Goal: Task Accomplishment & Management: Use online tool/utility

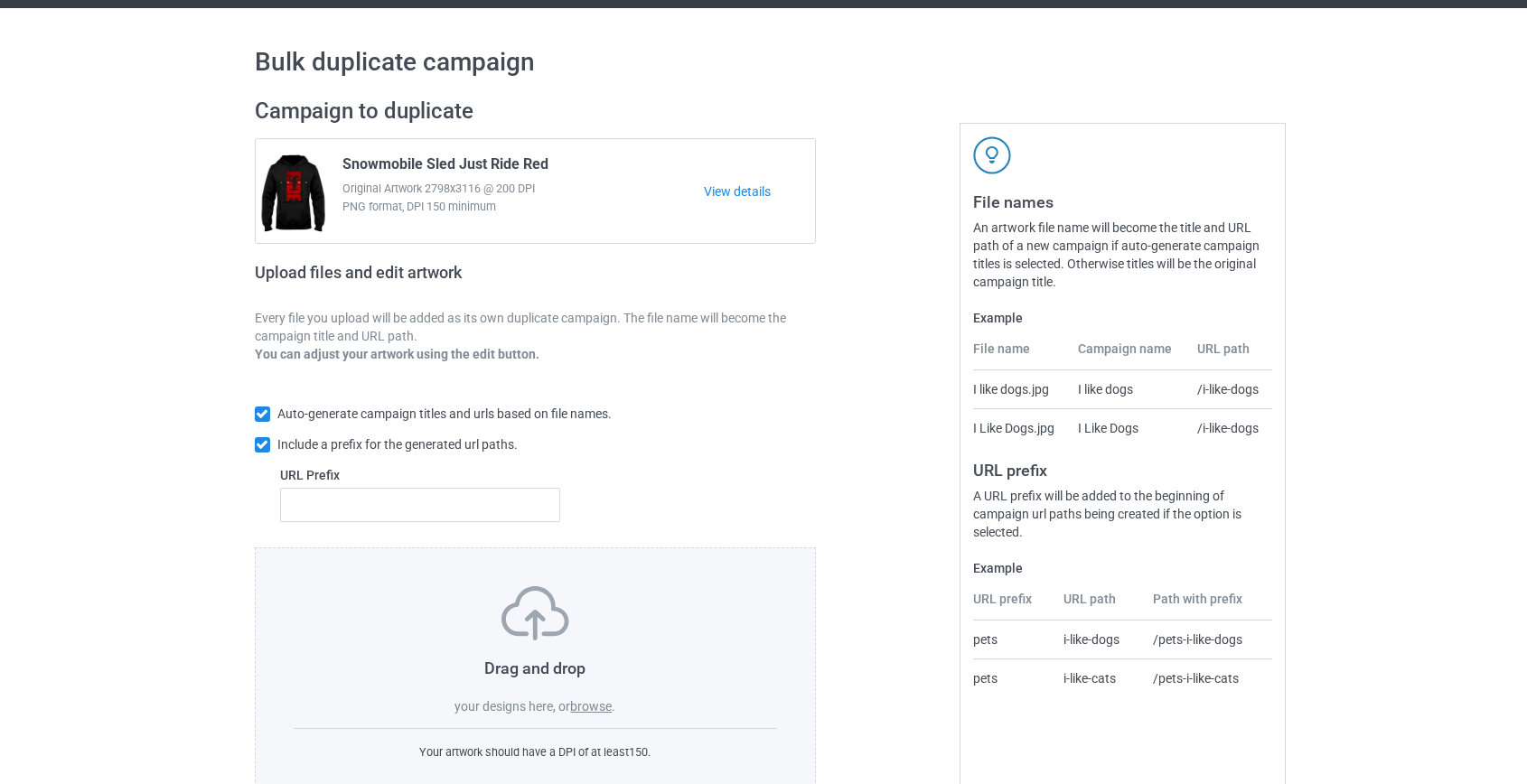
scroll to position [81, 0]
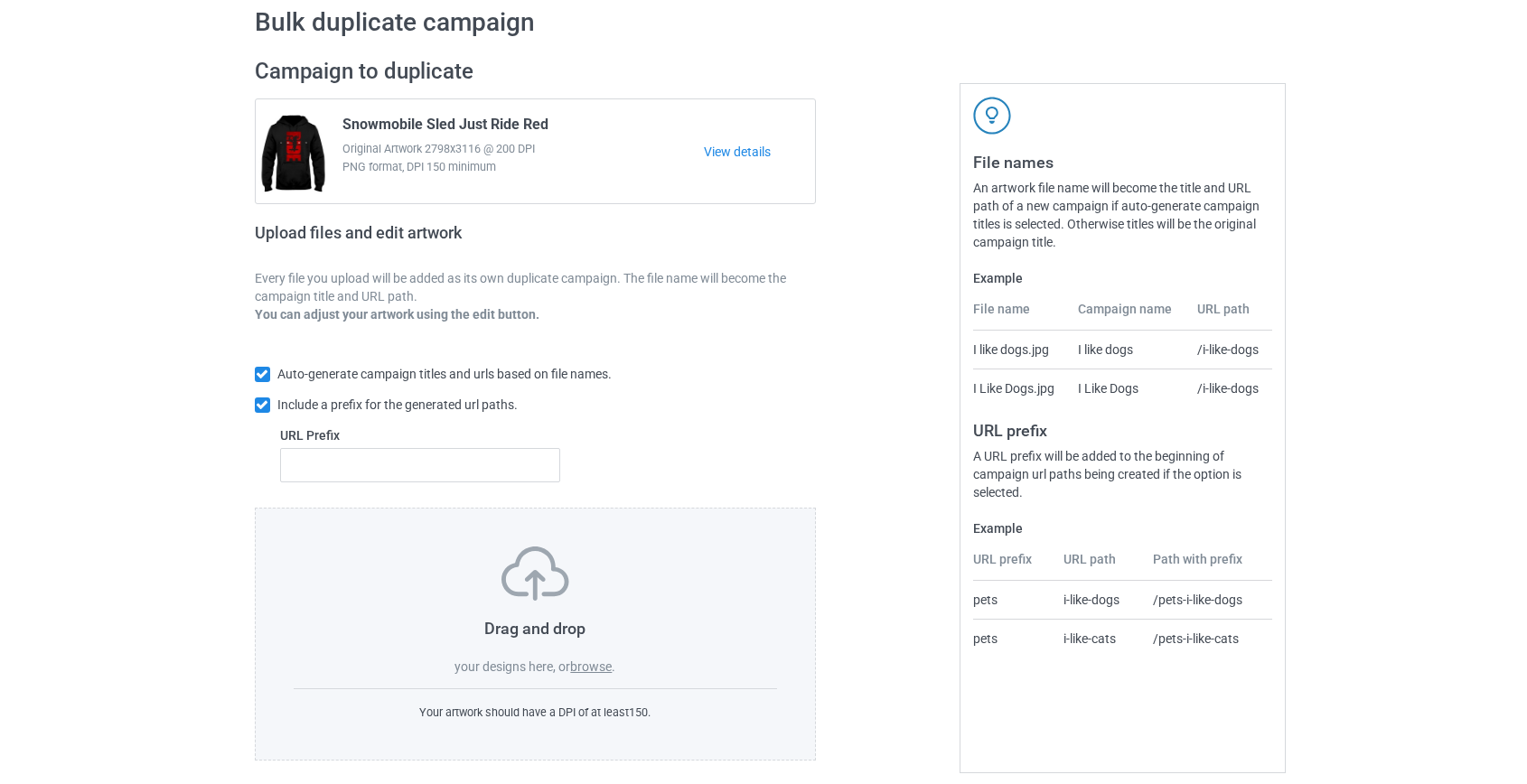
click at [586, 664] on label "browse" at bounding box center [591, 666] width 42 height 15
click at [0, 0] on input "browse" at bounding box center [0, 0] width 0 height 0
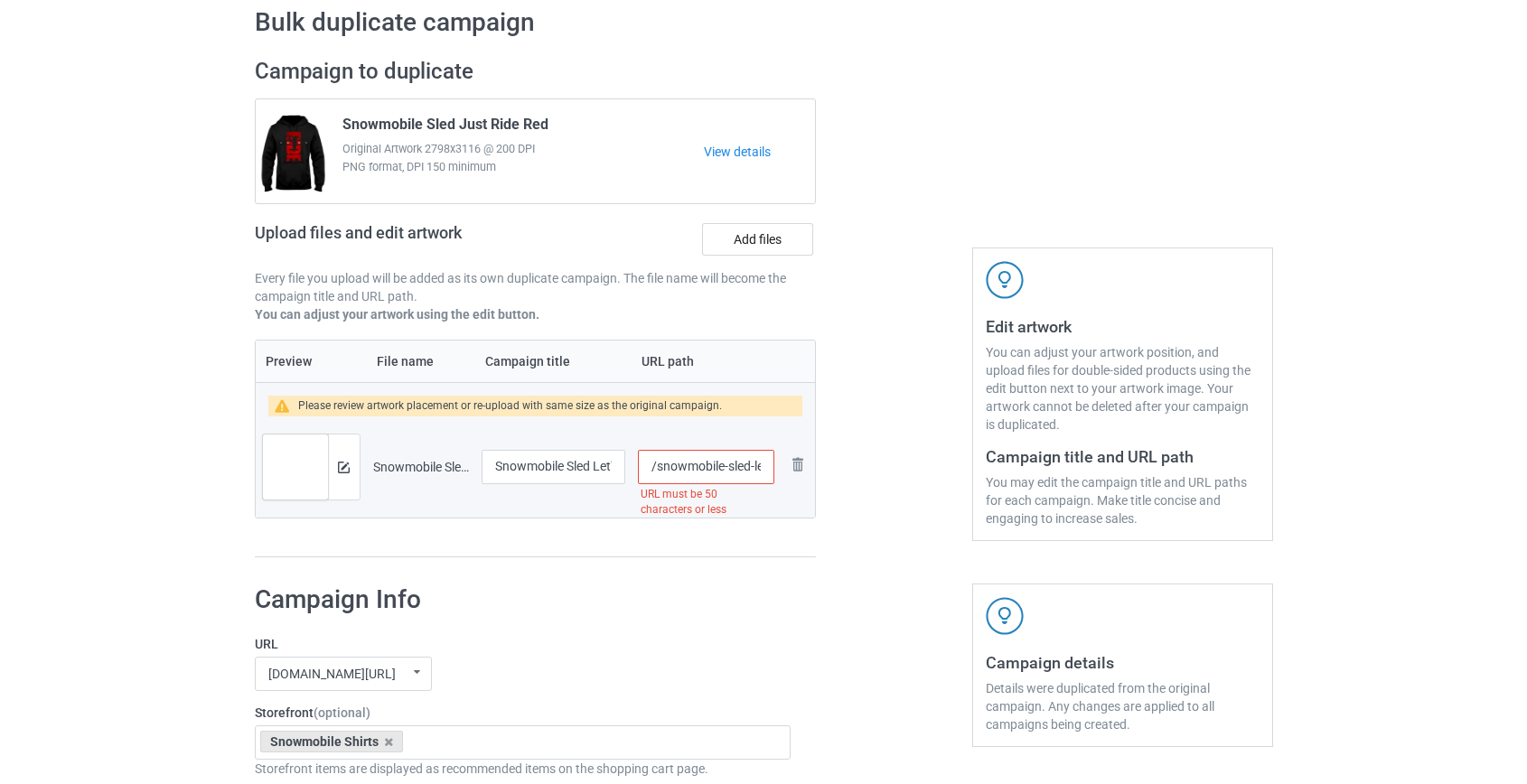
click at [698, 465] on input "/snowmobile-sled-let-s-keep-the-dumbfuckery-to-a-minimum-today-white" at bounding box center [706, 467] width 135 height 34
click at [698, 465] on input "/sled-let-s-keep-the-dumbfuckery-to-a-minimum-today-white" at bounding box center [706, 467] width 135 height 34
click at [705, 469] on input "/sled-let-s-keep-the-dumbfuckery-to-a-minimum-today-white" at bounding box center [706, 467] width 135 height 34
drag, startPoint x: 727, startPoint y: 465, endPoint x: 1528, endPoint y: 678, distance: 828.8
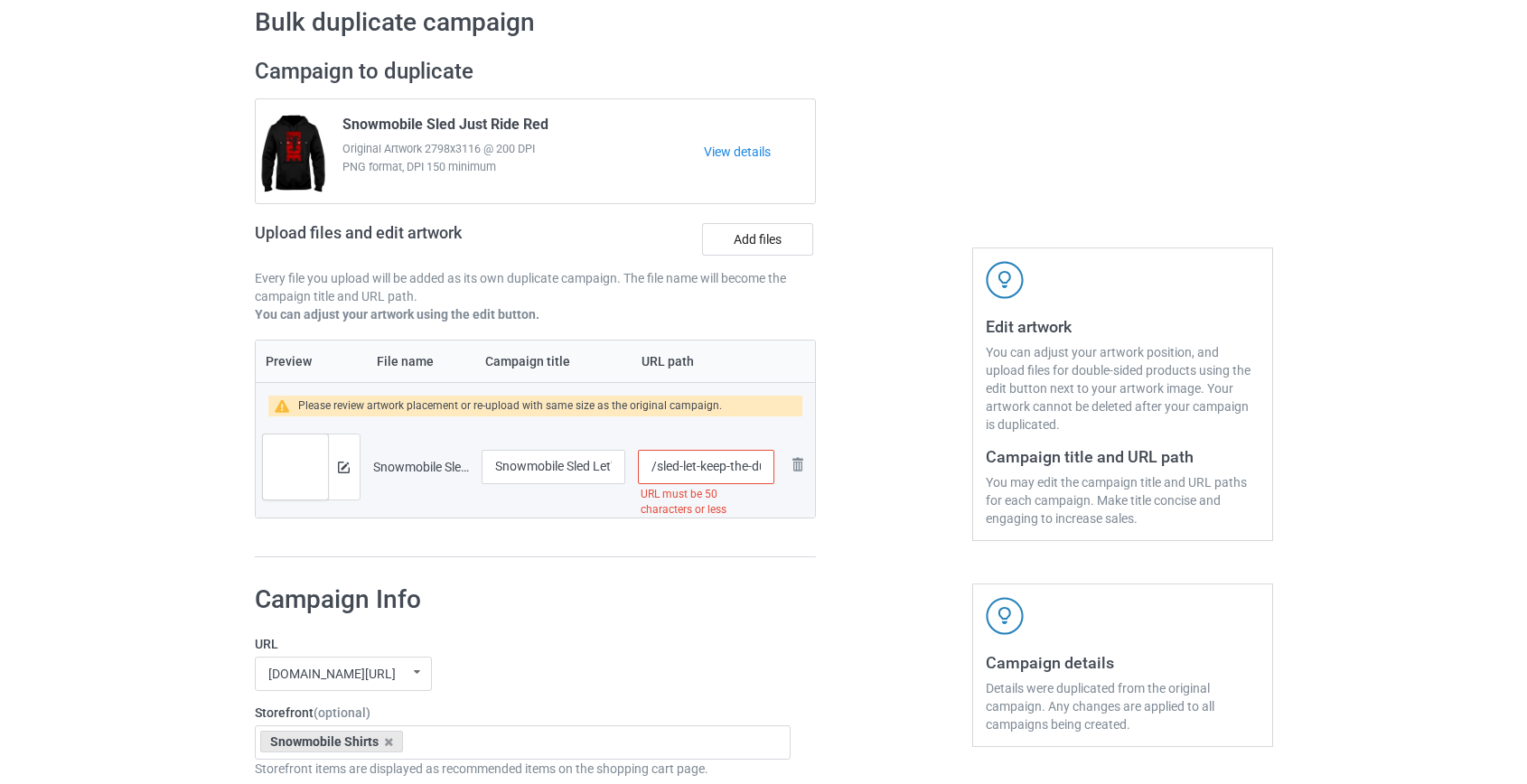
click at [1527, 686] on html "Dropship POD Storefronts Domains Emails AdFairy Profit Rewards Hoang Dinh So Se…" at bounding box center [763, 310] width 1527 height 784
type input "/sled-letkeep"
click at [344, 462] on img at bounding box center [344, 467] width 12 height 12
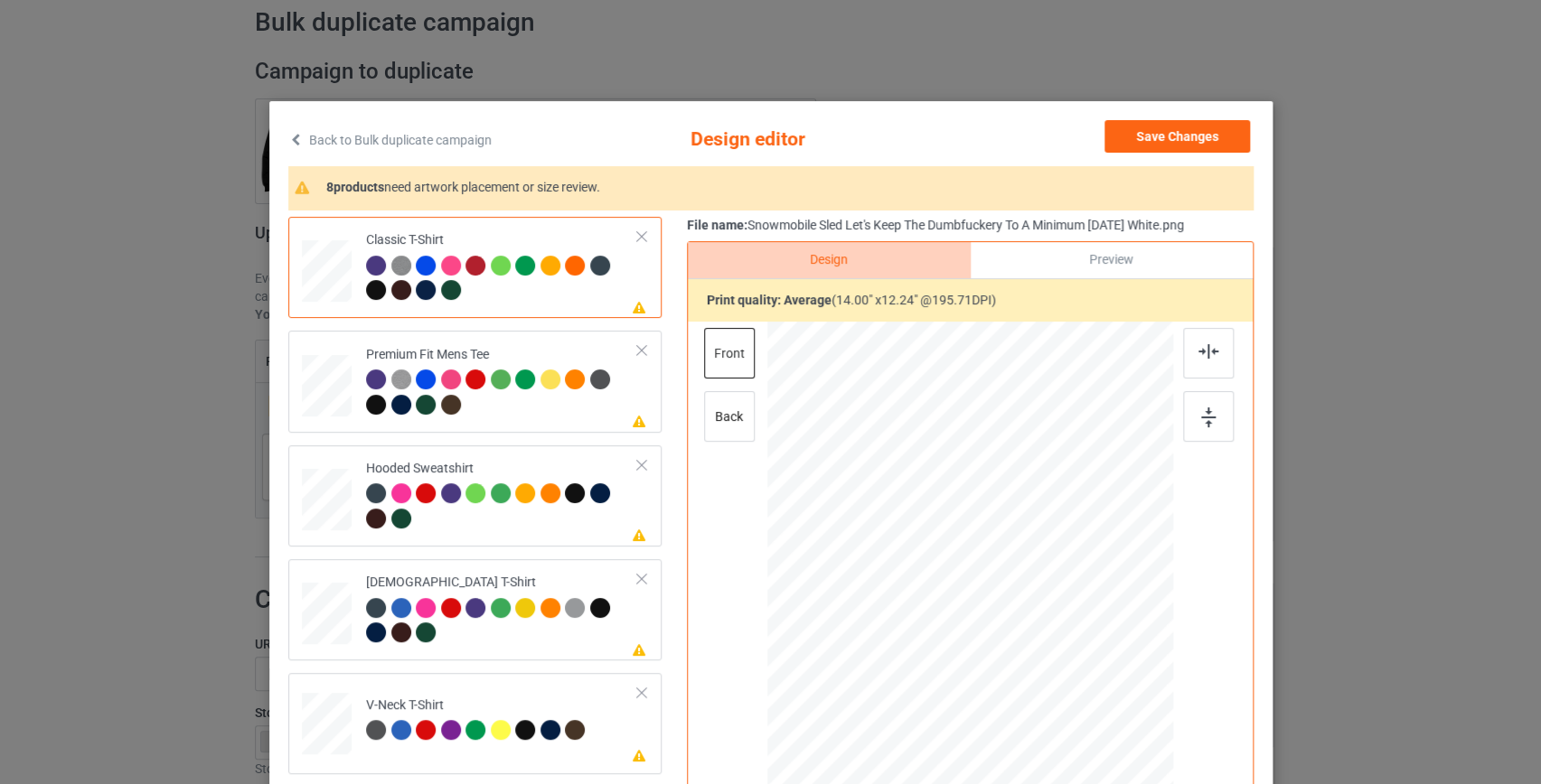
click at [459, 143] on link "Back to Bulk duplicate campaign" at bounding box center [390, 140] width 204 height 40
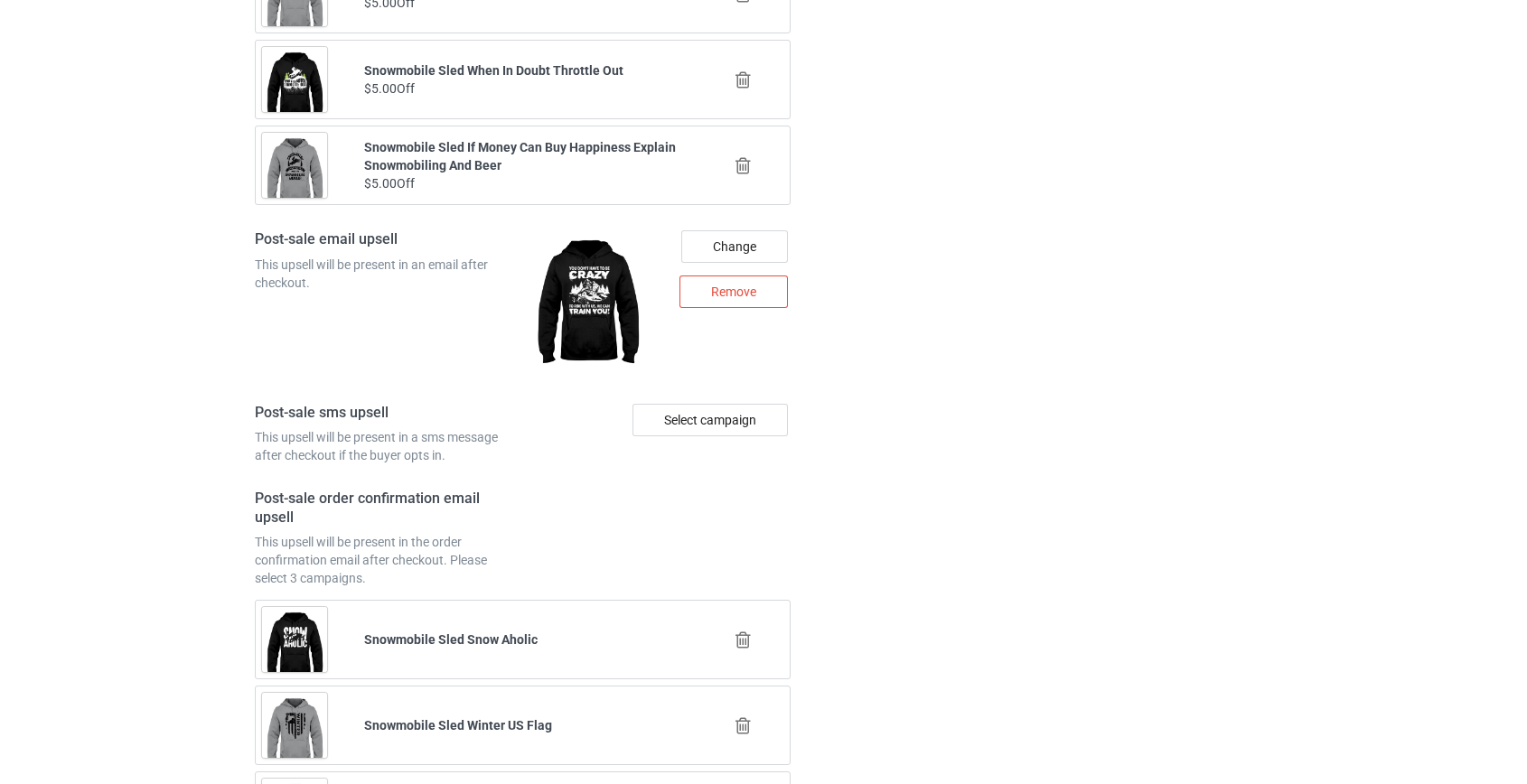
scroll to position [2509, 0]
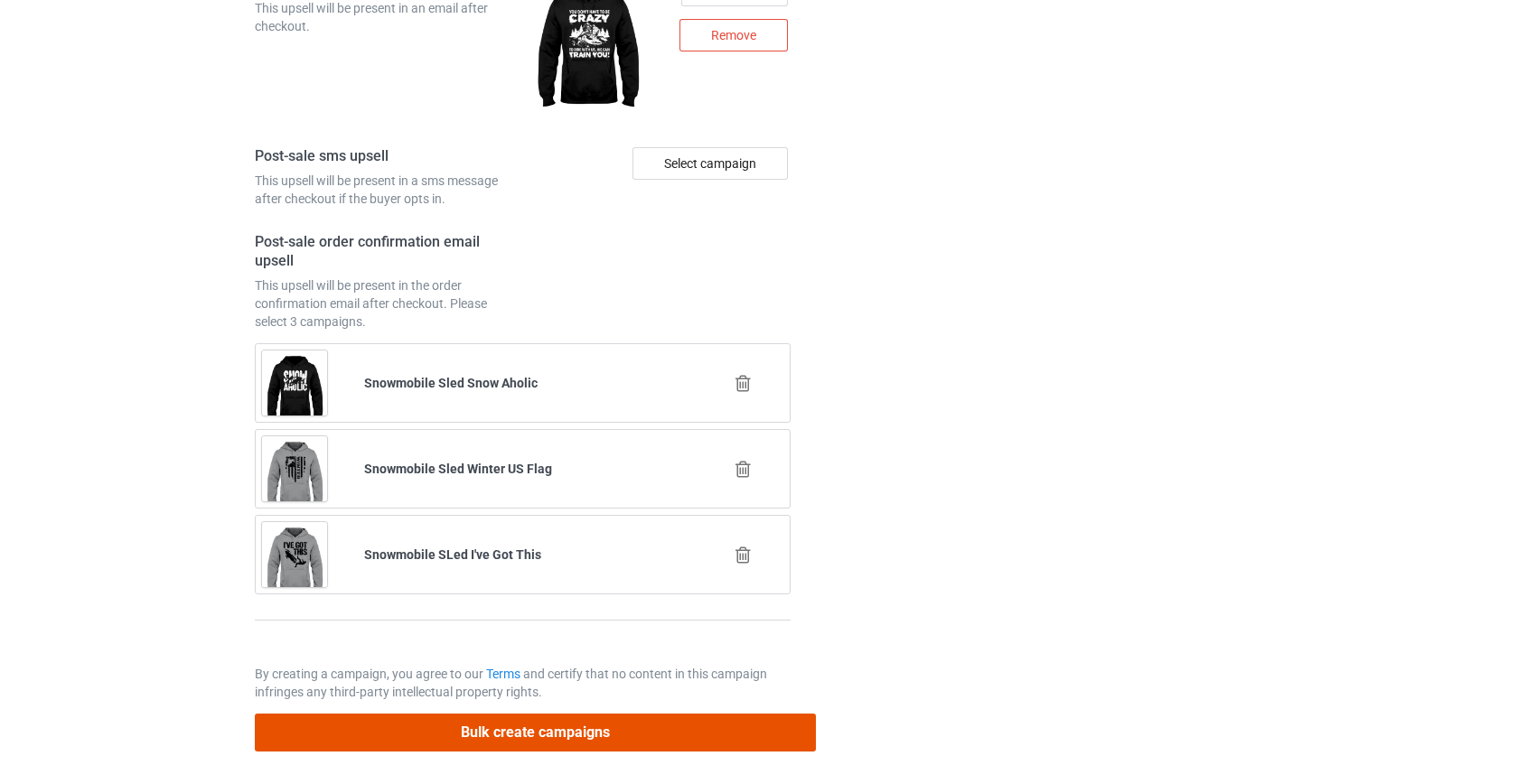
click at [561, 724] on button "Bulk create campaigns" at bounding box center [535, 732] width 562 height 37
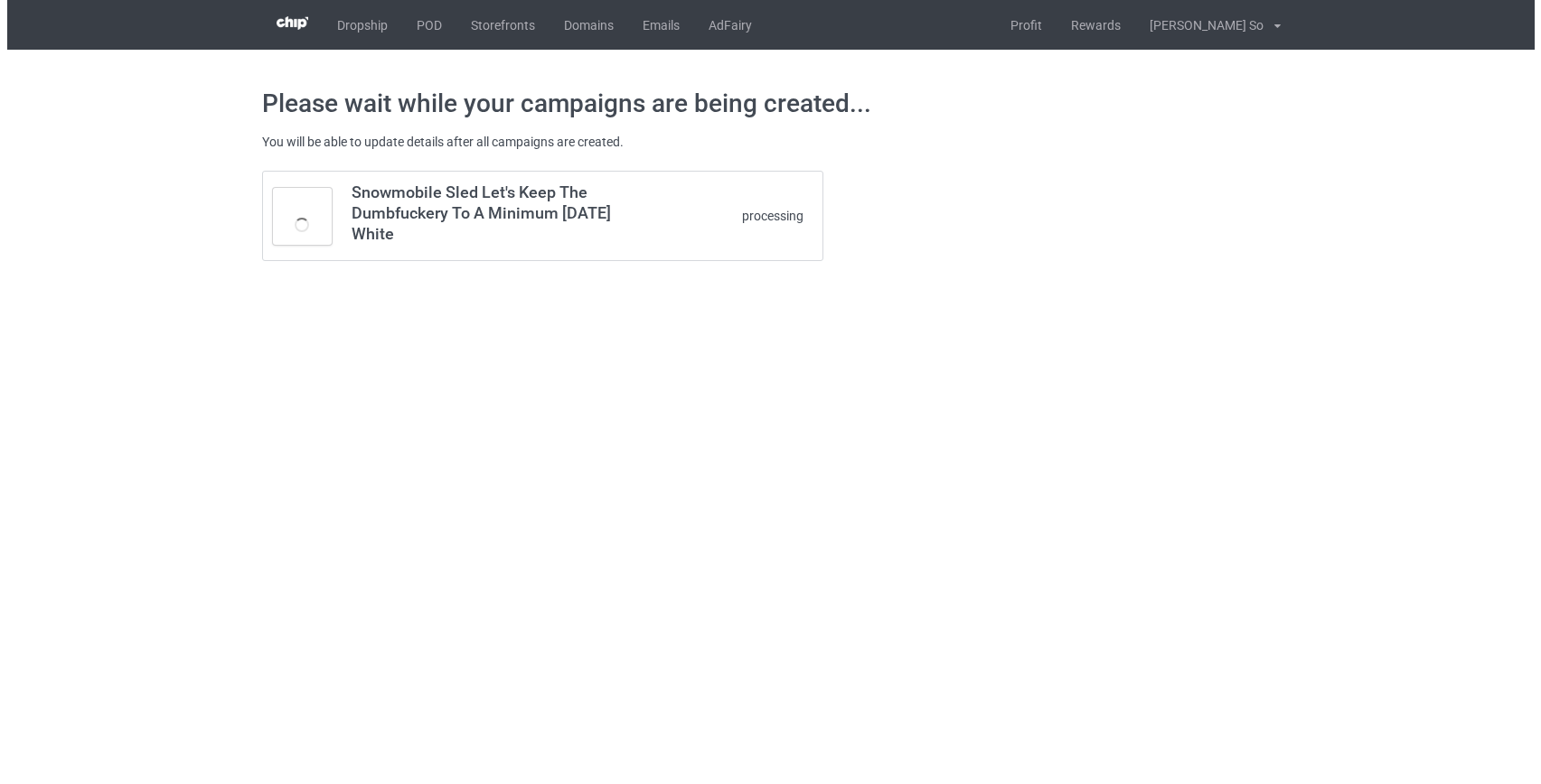
scroll to position [0, 0]
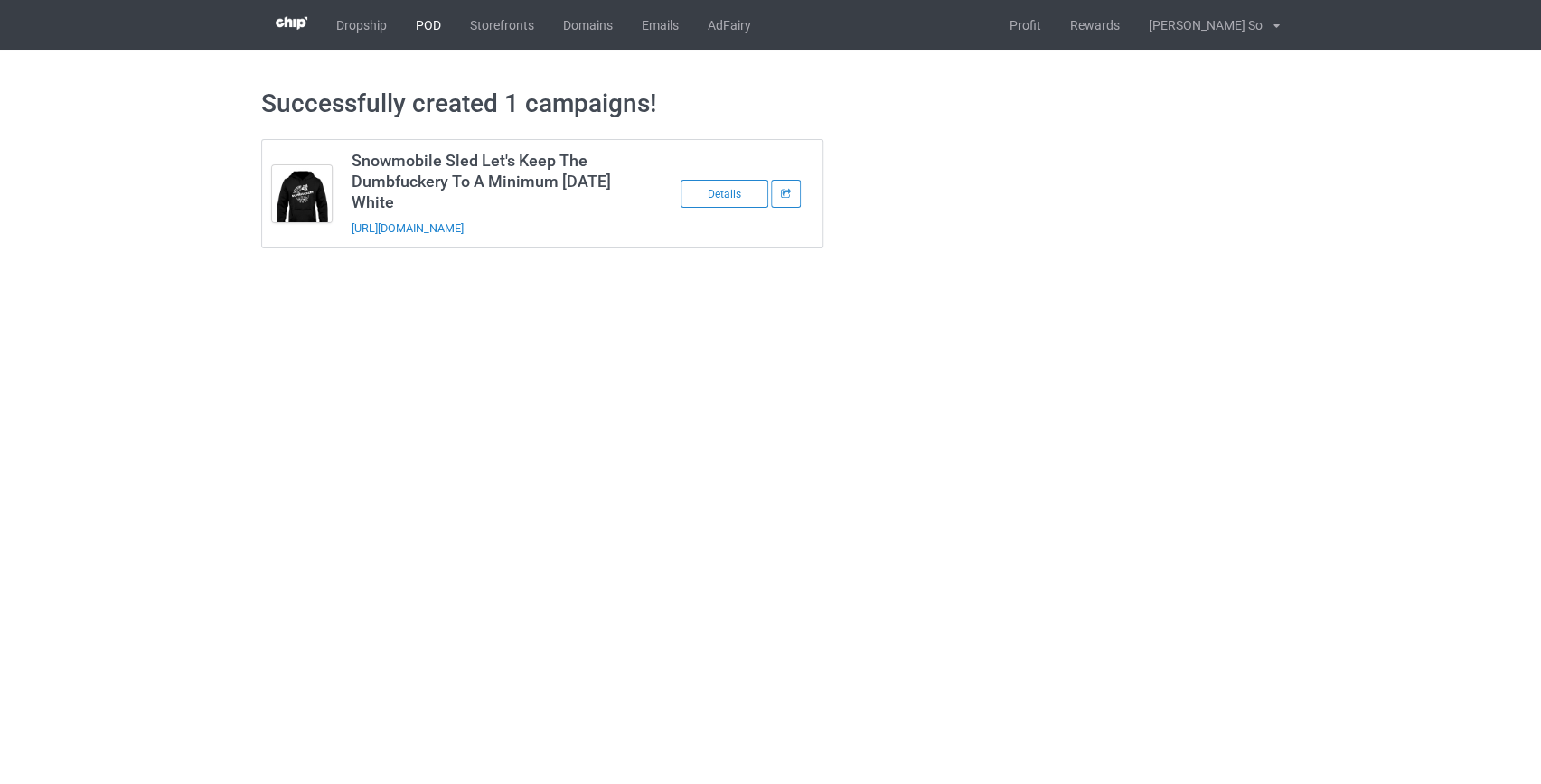
click at [432, 28] on link "POD" at bounding box center [428, 25] width 55 height 50
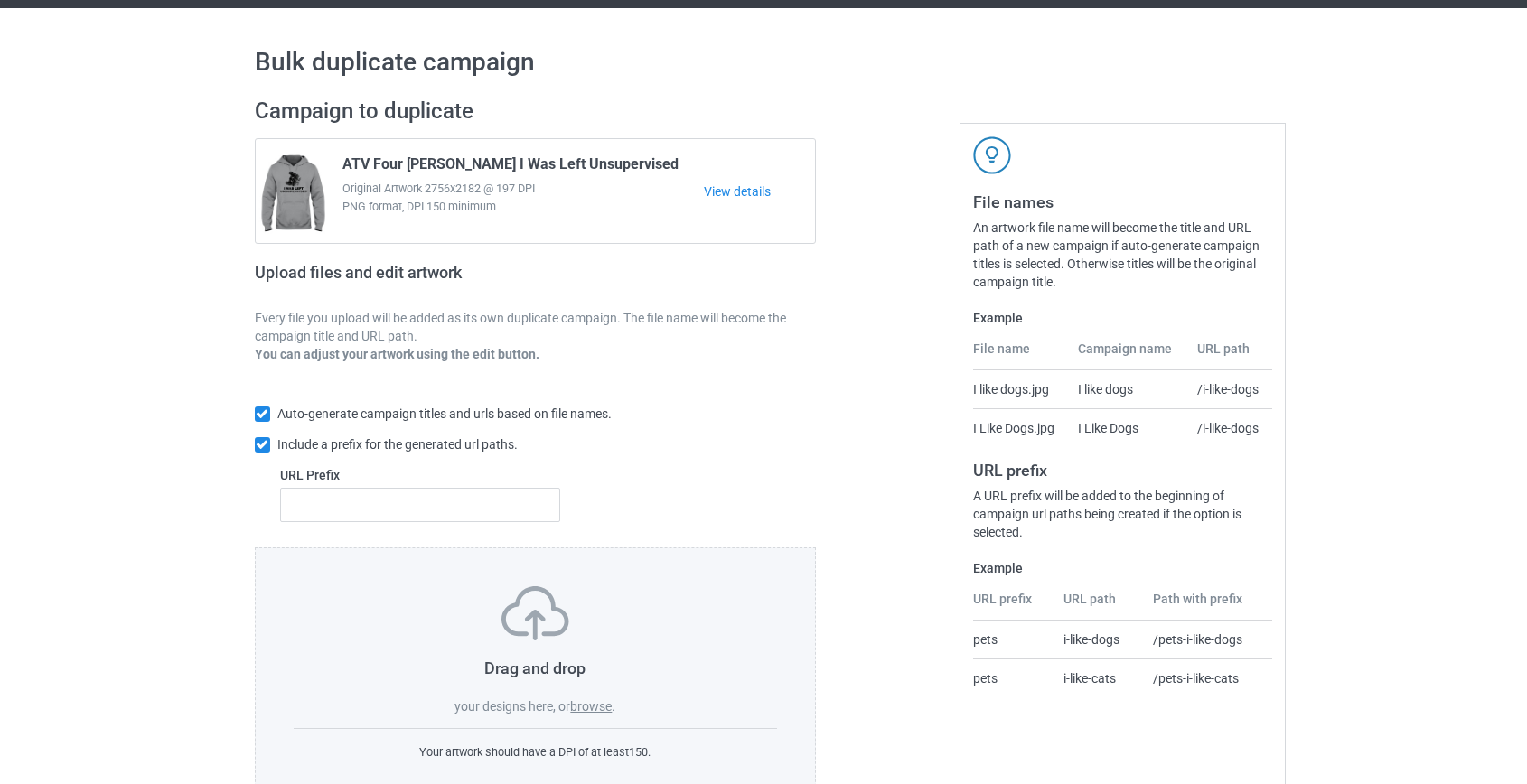
scroll to position [81, 0]
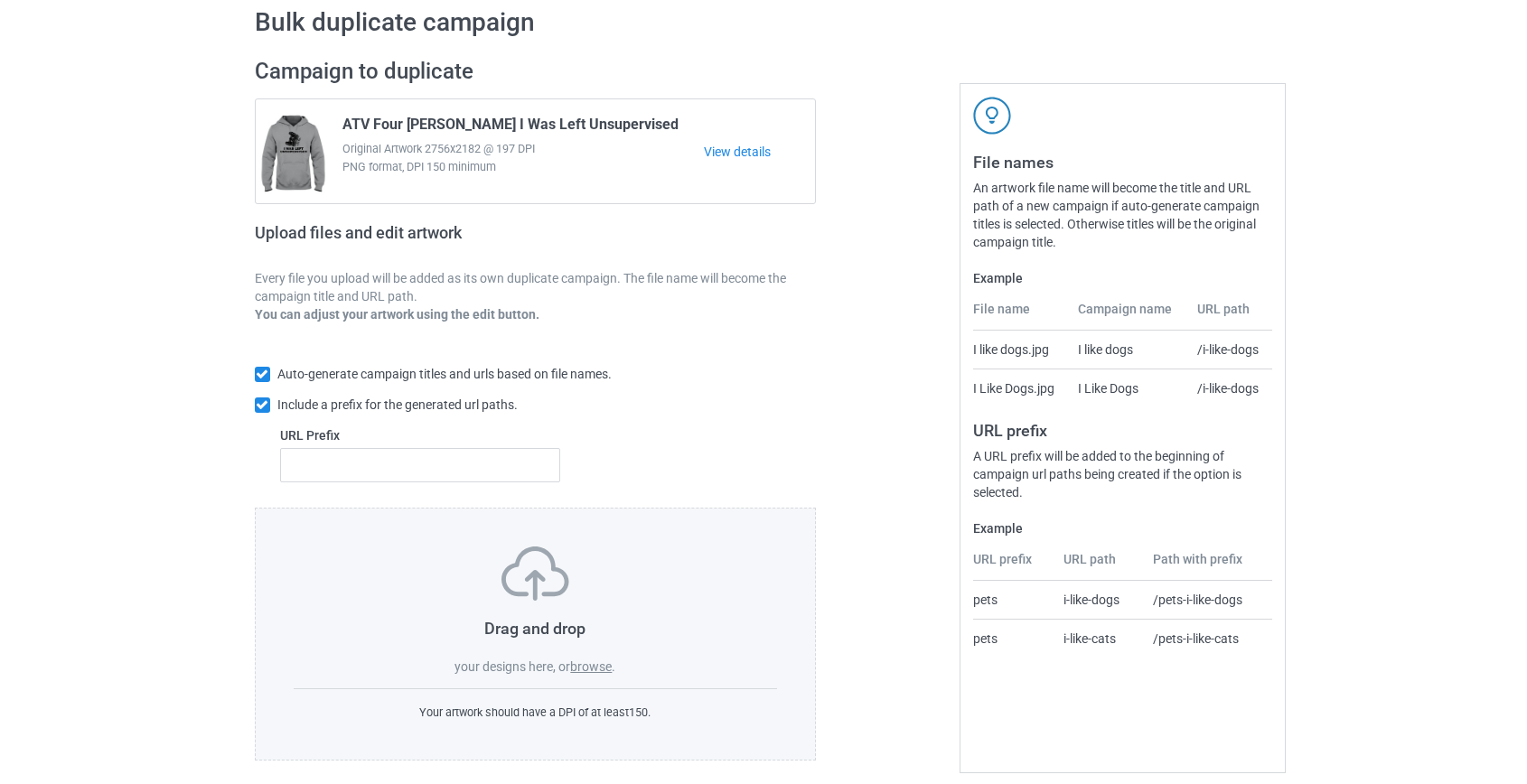
click at [586, 665] on label "browse" at bounding box center [591, 666] width 42 height 15
click at [0, 0] on input "browse" at bounding box center [0, 0] width 0 height 0
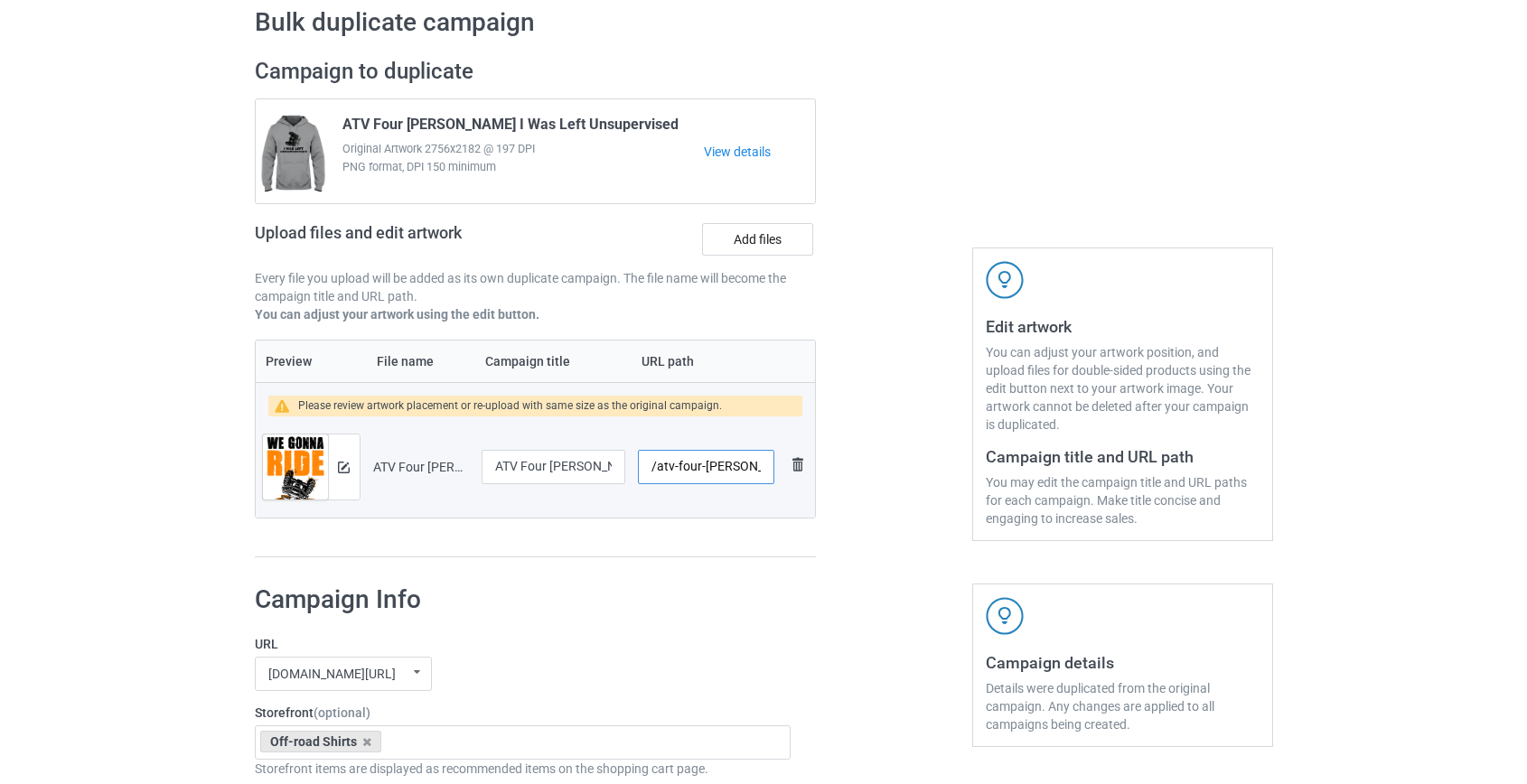
scroll to position [0, 116]
drag, startPoint x: 676, startPoint y: 463, endPoint x: 714, endPoint y: 468, distance: 38.3
click at [714, 468] on input "/atv-four-wheeler-we-gonna-ride-or-what" at bounding box center [706, 467] width 135 height 34
click at [676, 467] on input "/atv-orwhat" at bounding box center [706, 467] width 135 height 34
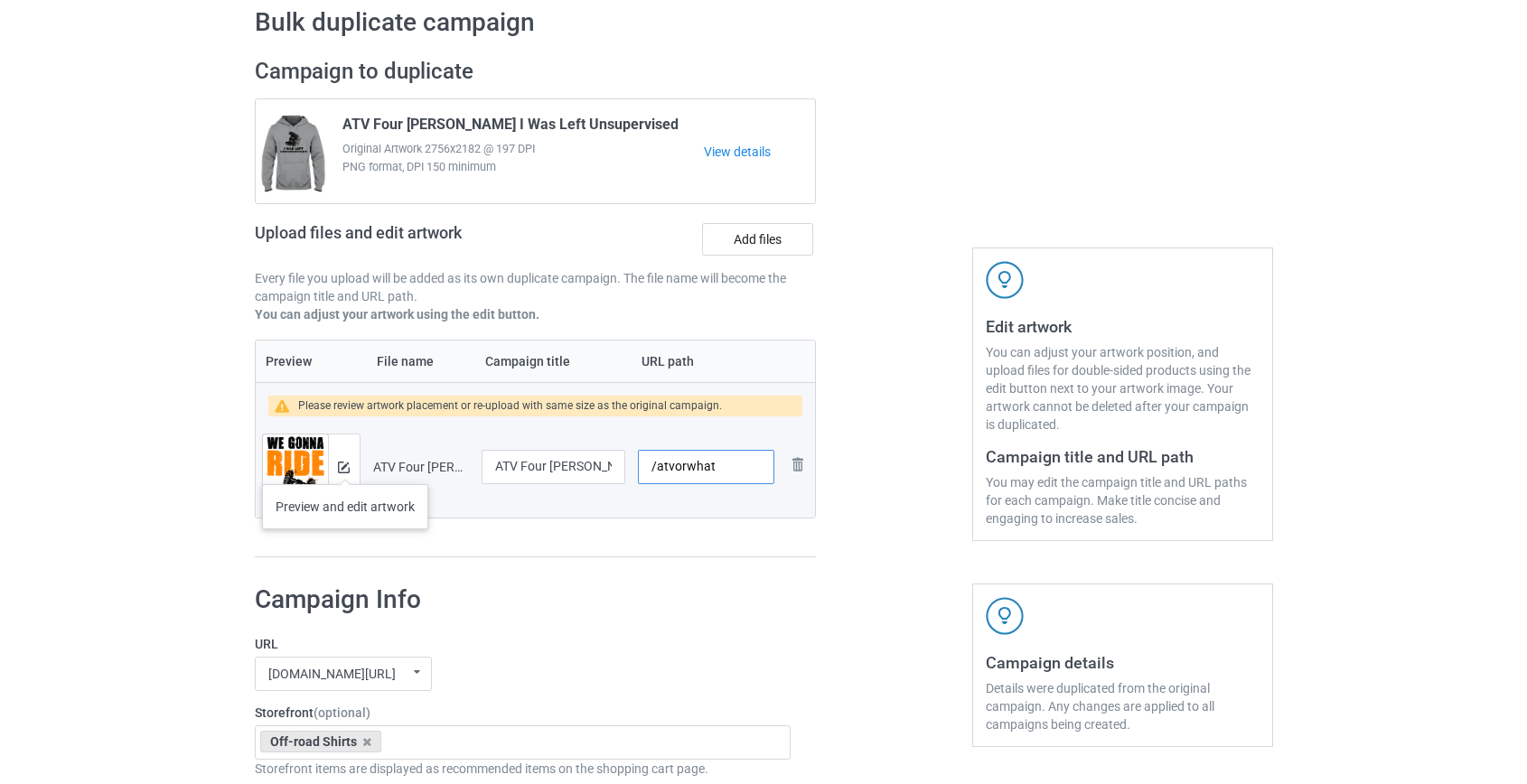
type input "/atvorwhat"
click at [344, 462] on img at bounding box center [344, 467] width 12 height 12
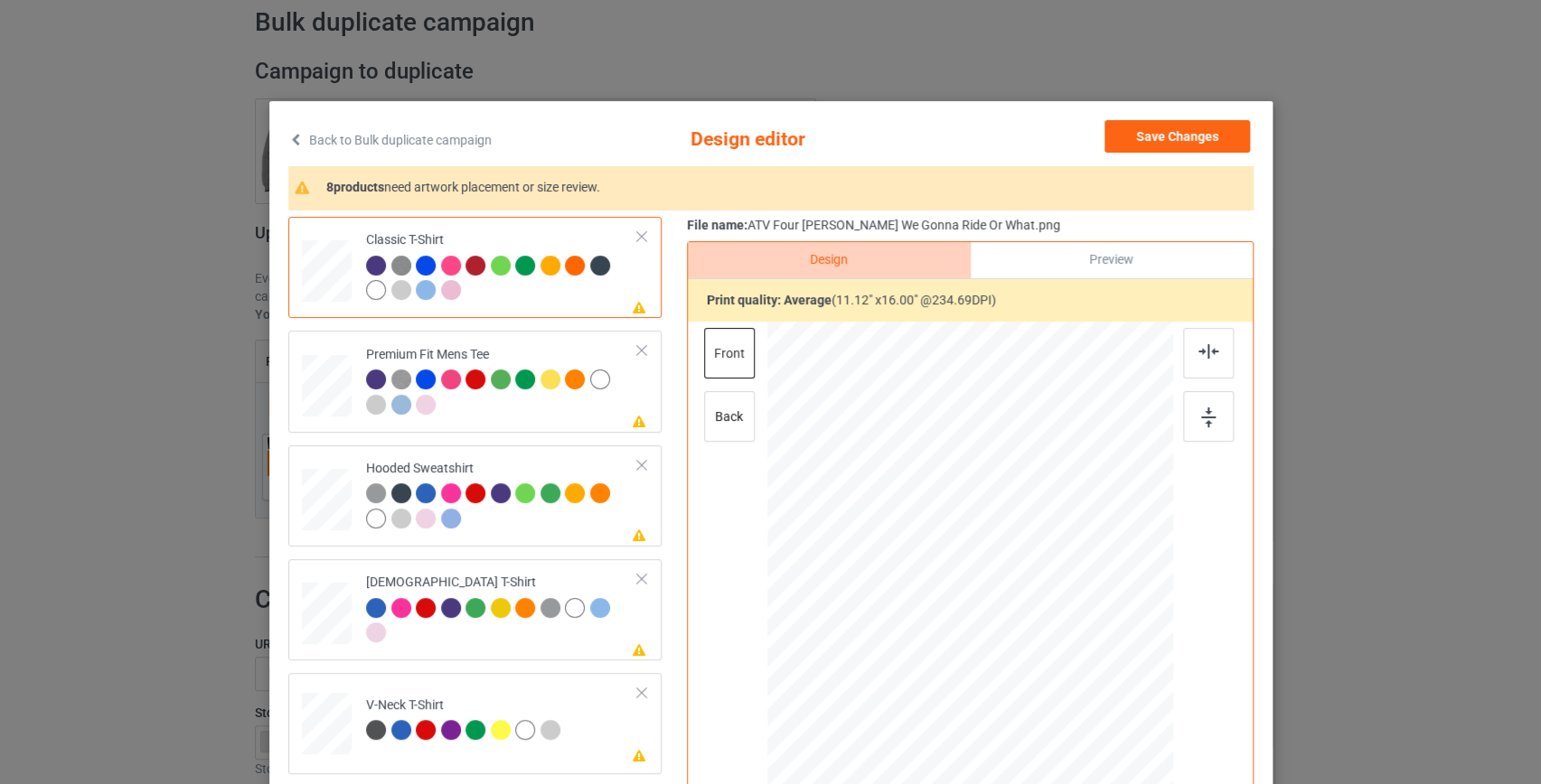
click at [380, 135] on link "Back to Bulk duplicate campaign" at bounding box center [390, 140] width 204 height 40
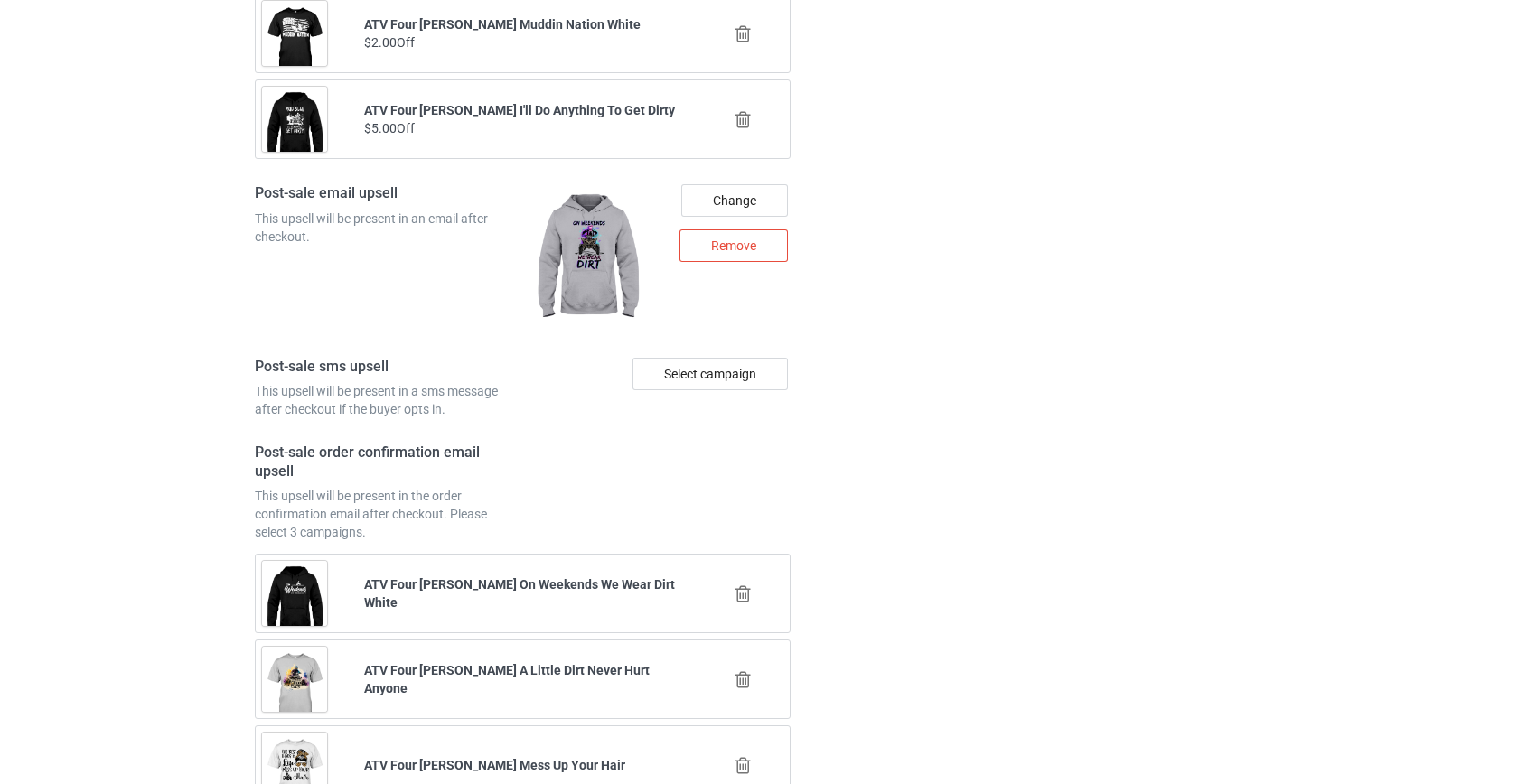
scroll to position [2509, 0]
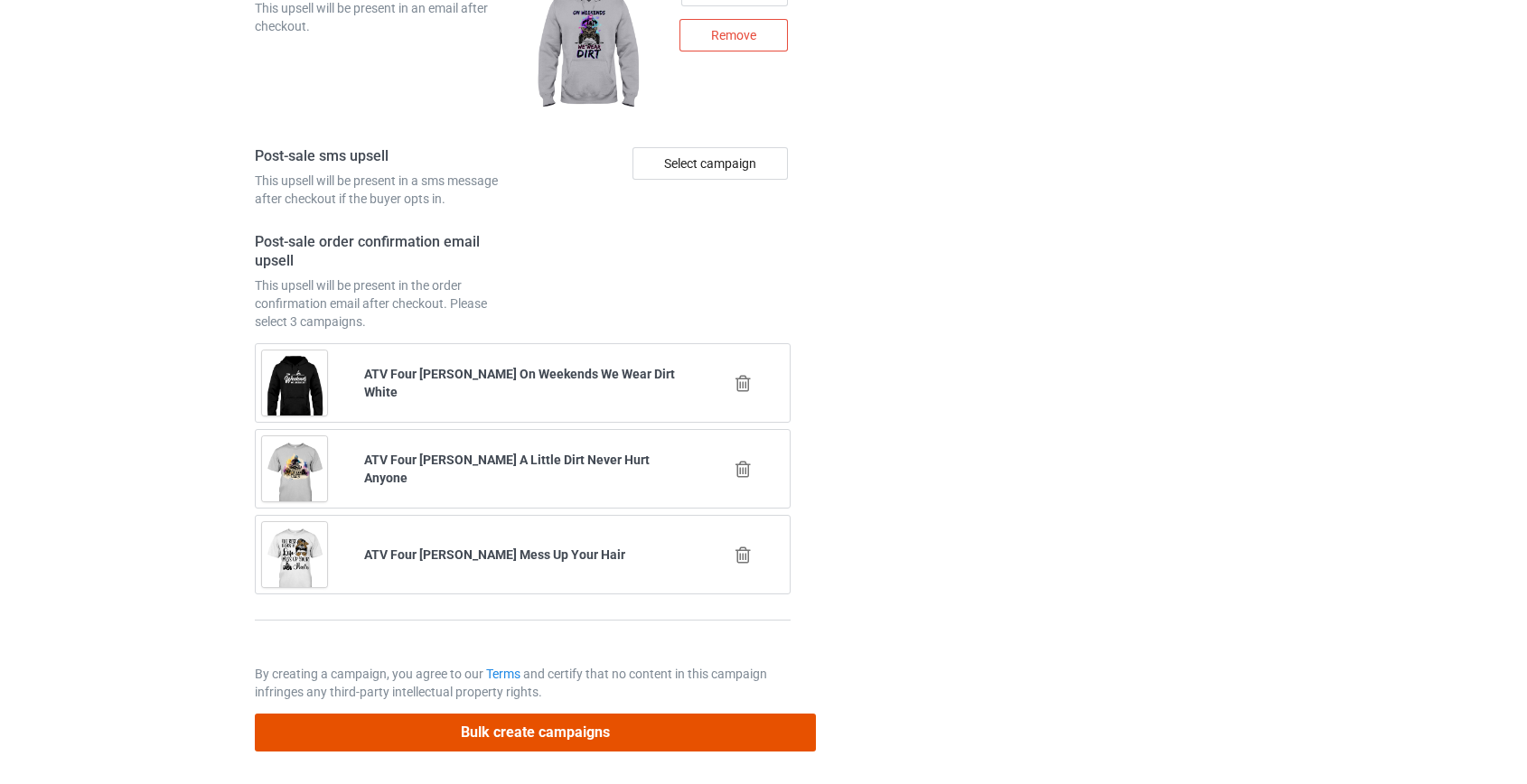
click at [576, 716] on button "Bulk create campaigns" at bounding box center [535, 732] width 562 height 37
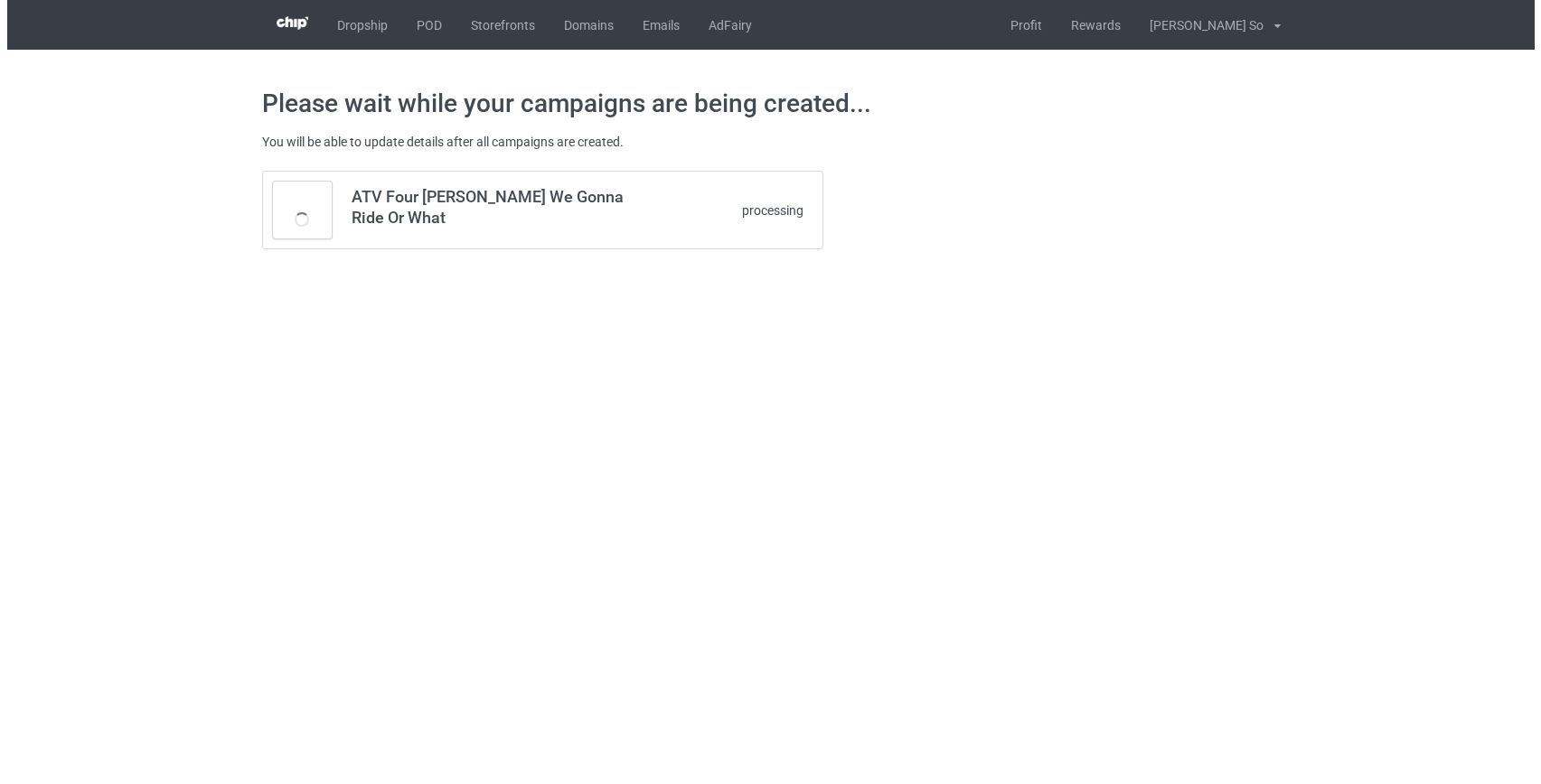
scroll to position [0, 0]
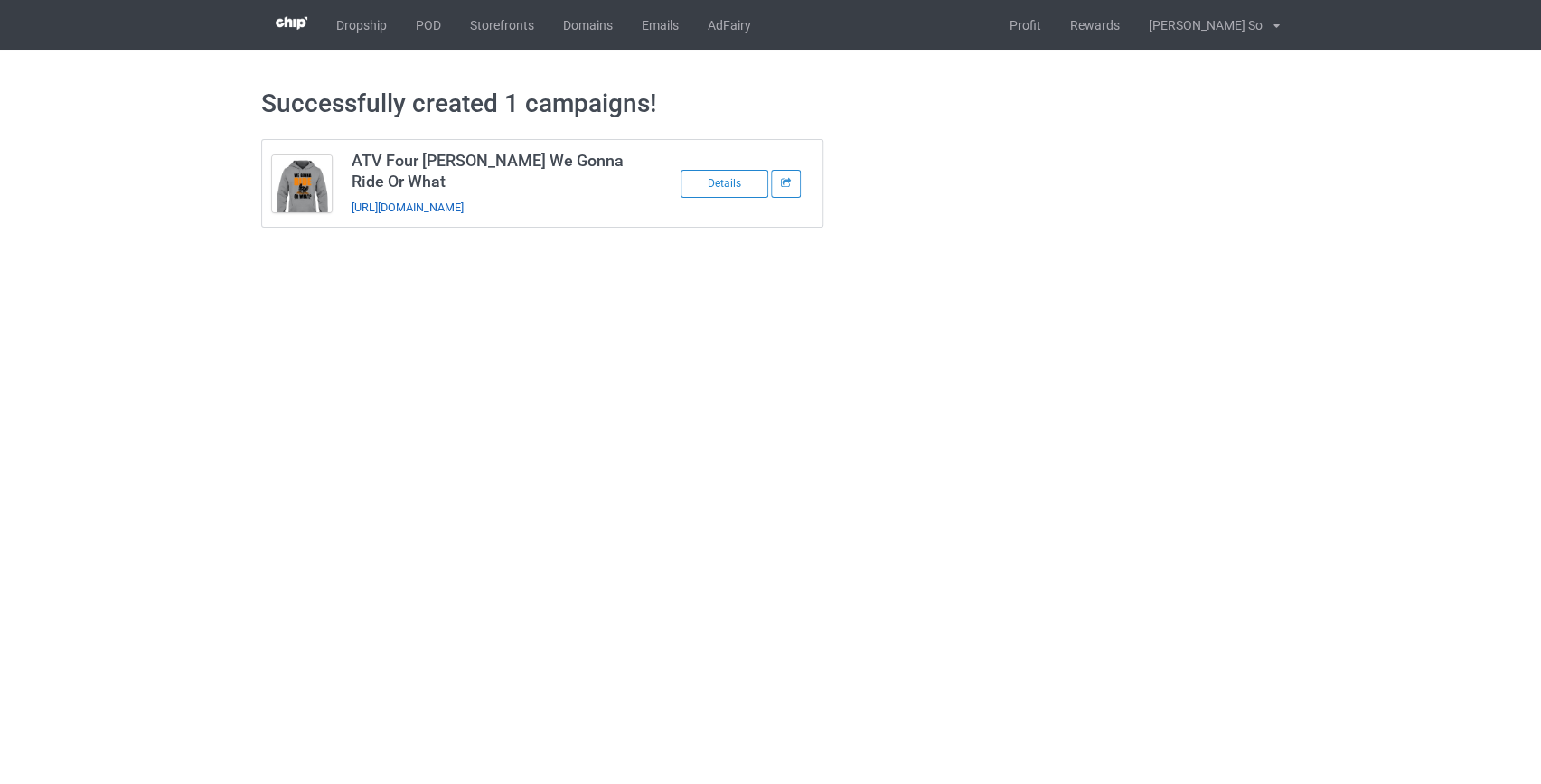
click at [464, 211] on link "https://www.wildcrewsx.com/atvorwhat" at bounding box center [407, 207] width 112 height 14
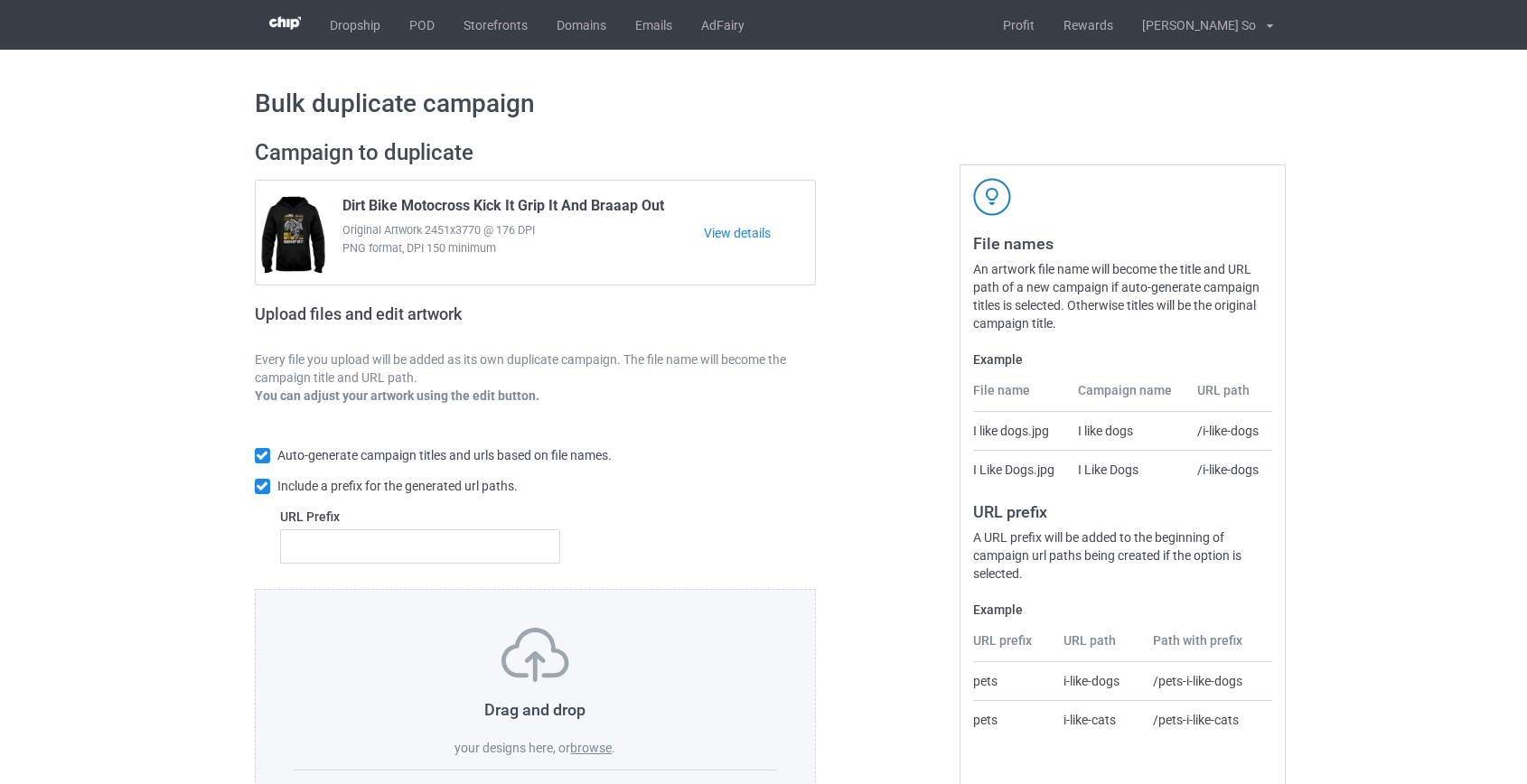
click at [584, 743] on label "browse" at bounding box center [591, 748] width 42 height 15
click at [0, 0] on input "browse" at bounding box center [0, 0] width 0 height 0
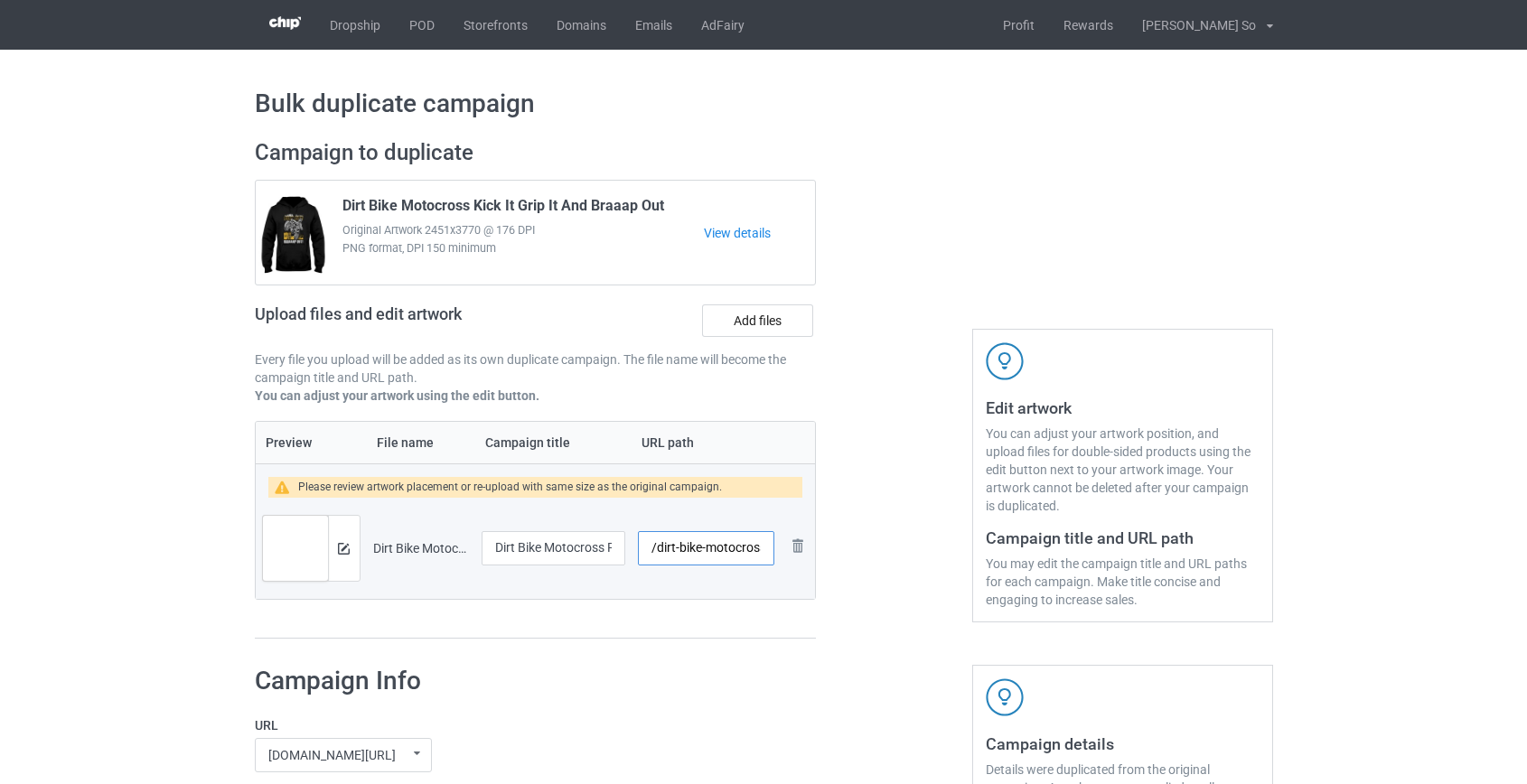
scroll to position [0, 105]
drag, startPoint x: 665, startPoint y: 554, endPoint x: 707, endPoint y: 545, distance: 43.0
click at [707, 545] on input "/dirt-bike-motocross-ride-on-mountain" at bounding box center [706, 548] width 135 height 34
type input "/dbmountain"
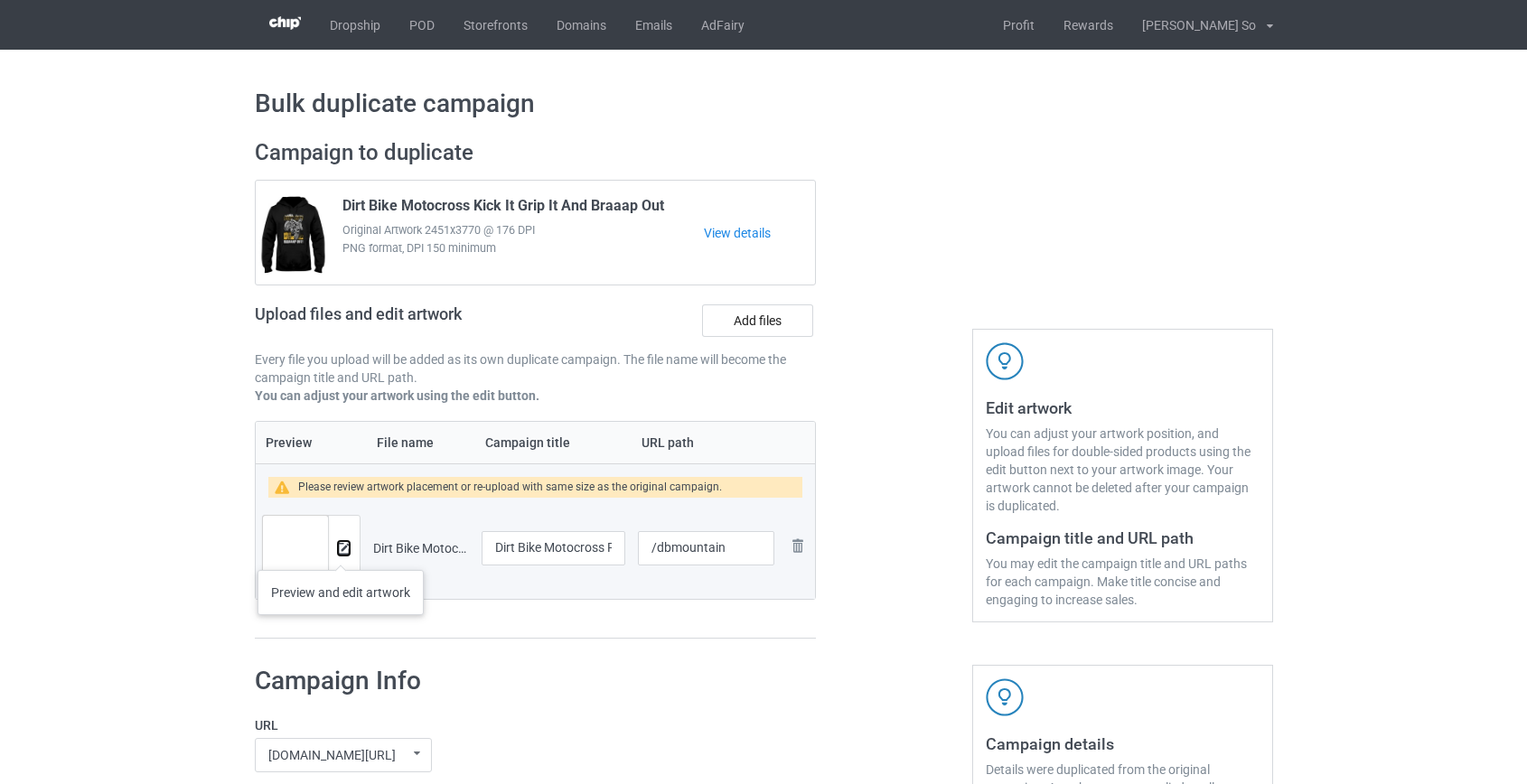
click at [341, 552] on img at bounding box center [344, 549] width 12 height 12
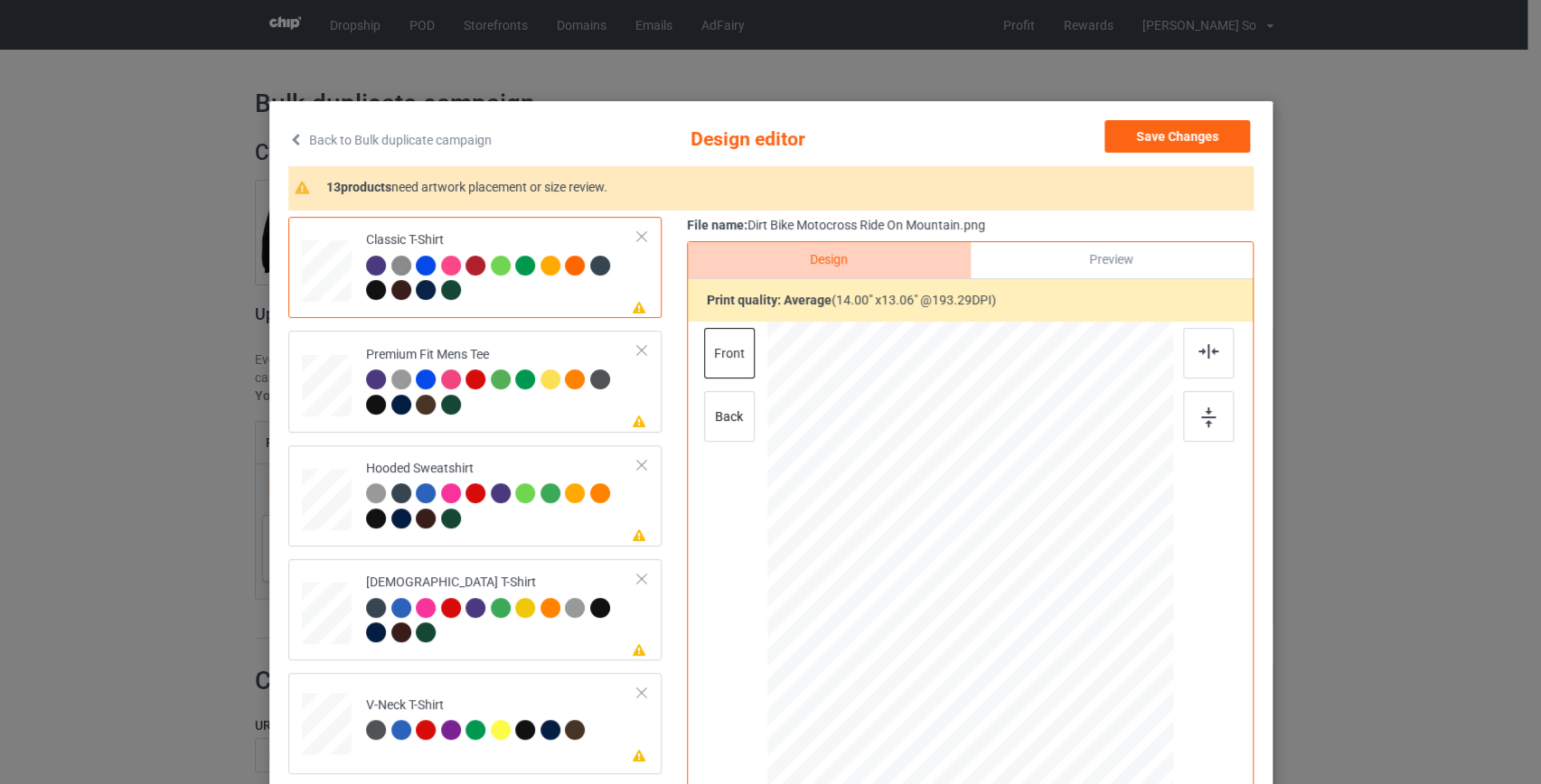
click at [406, 134] on link "Back to Bulk duplicate campaign" at bounding box center [390, 140] width 204 height 40
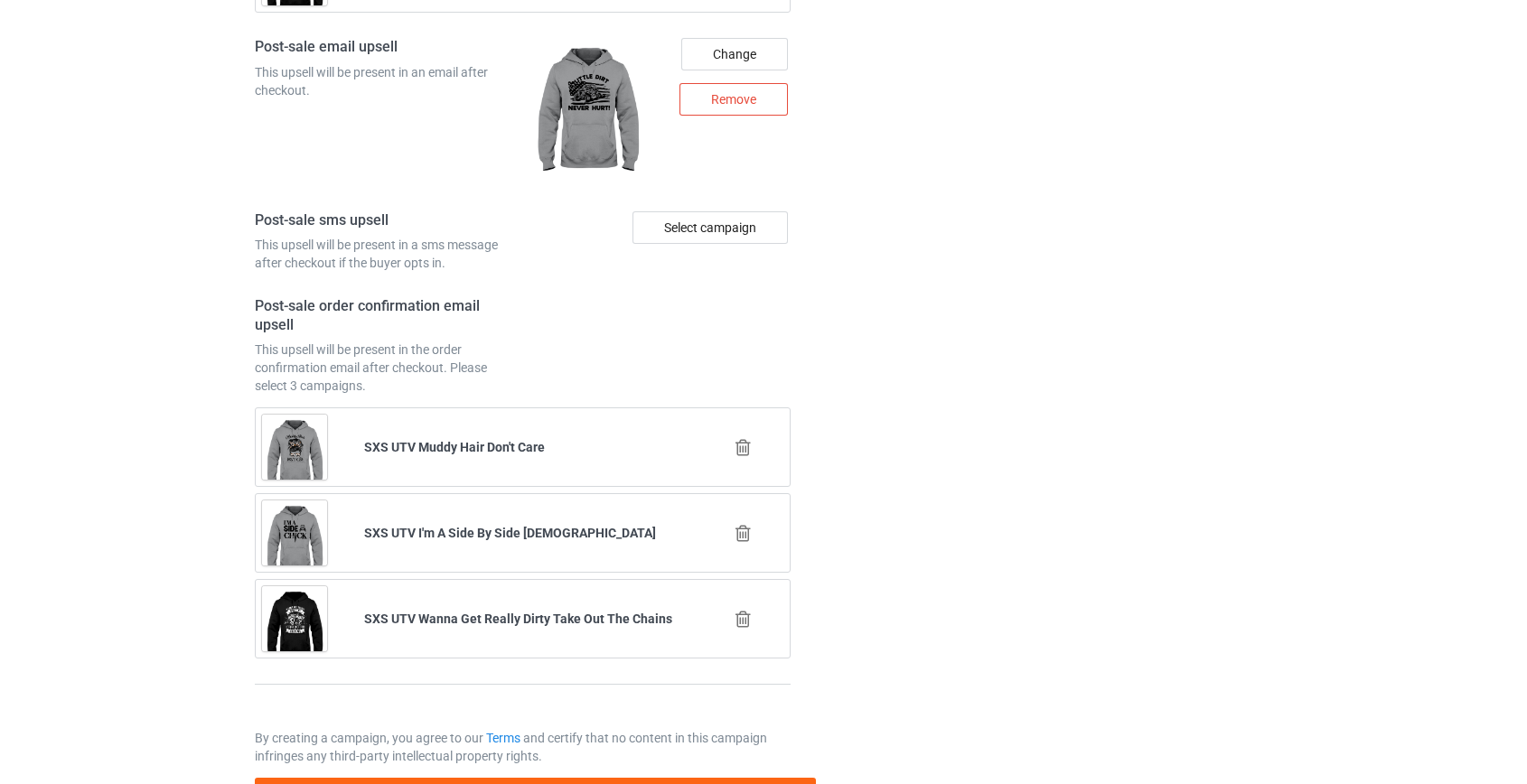
scroll to position [2509, 0]
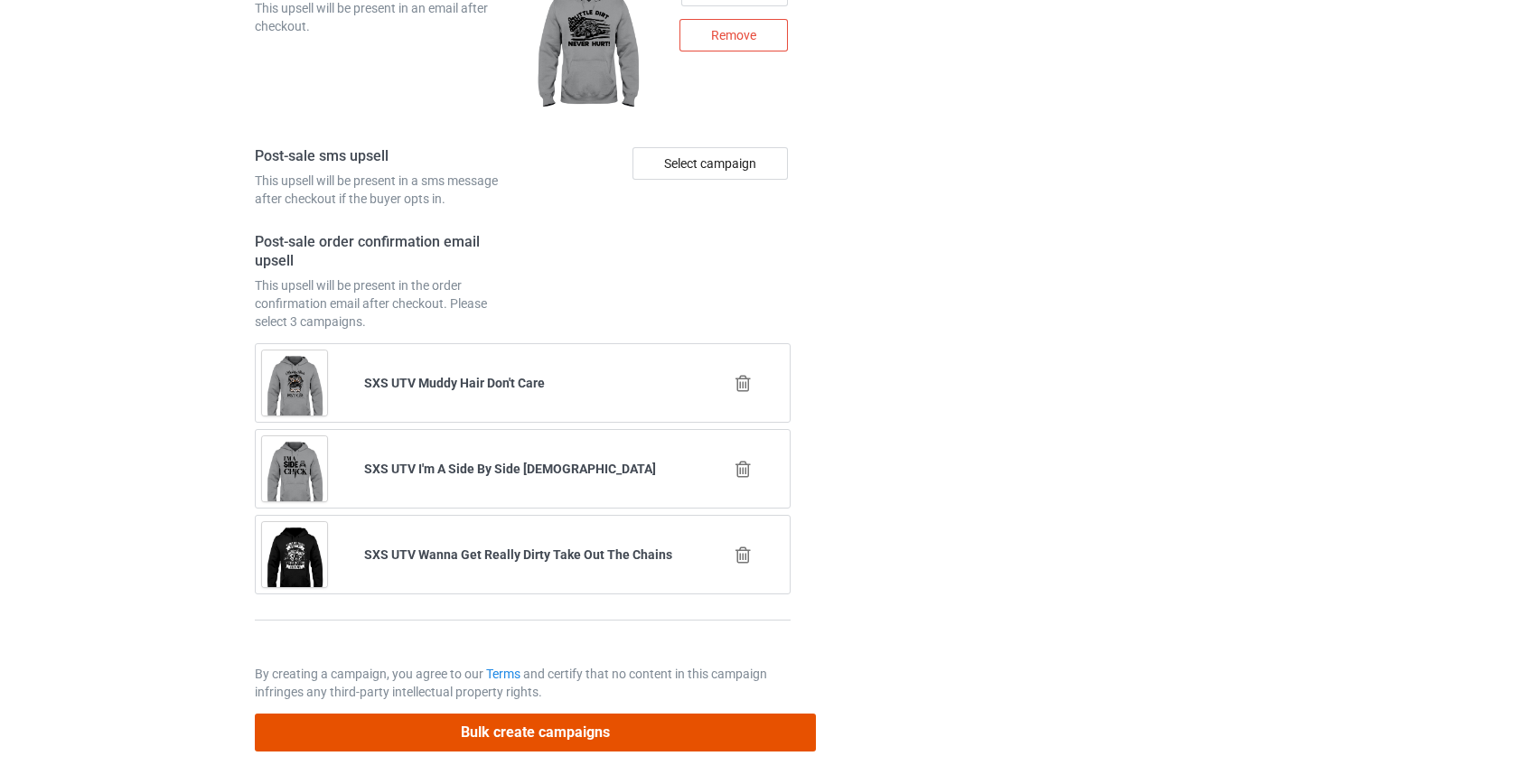
click at [559, 723] on button "Bulk create campaigns" at bounding box center [535, 732] width 562 height 37
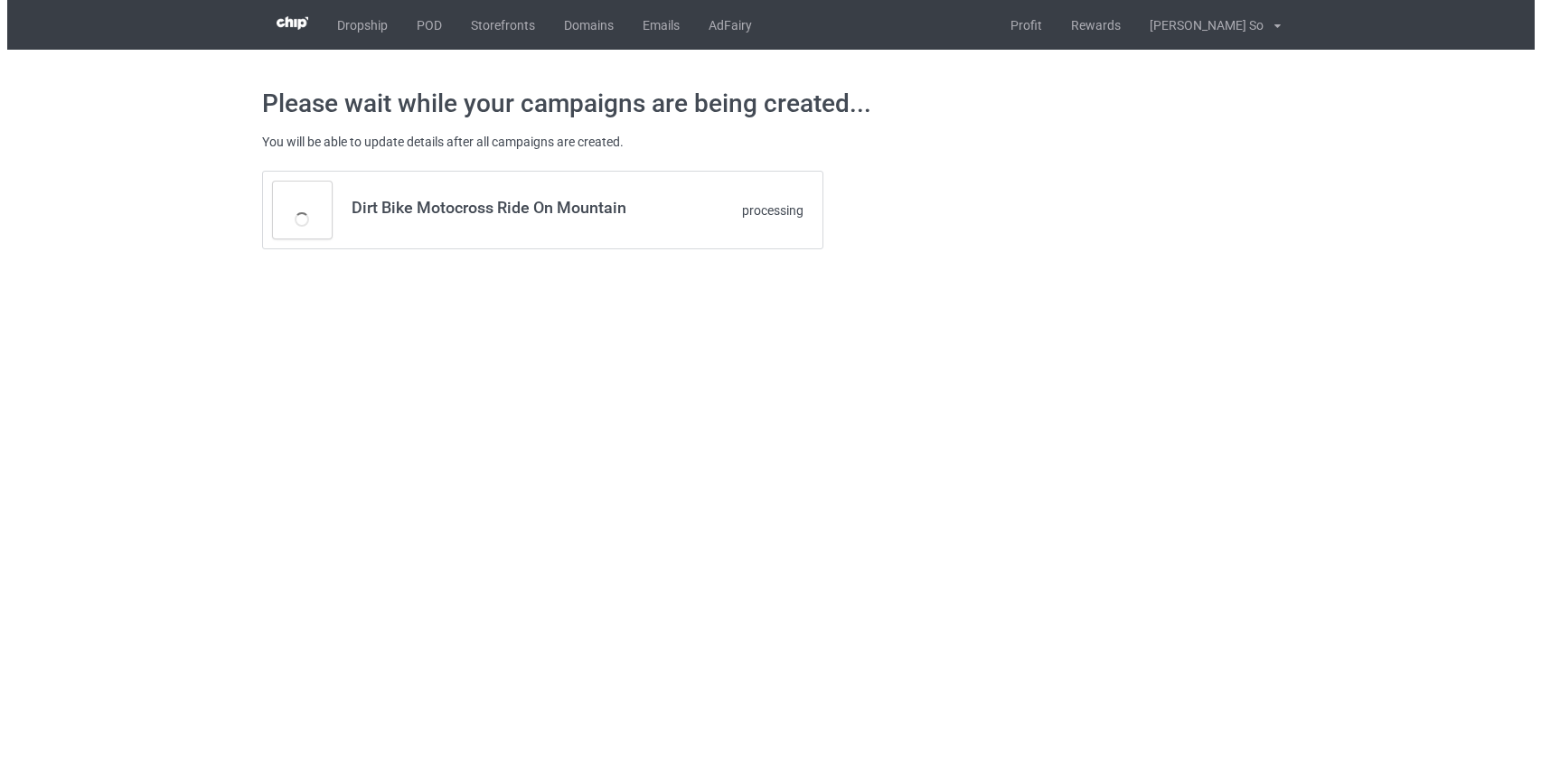
scroll to position [0, 0]
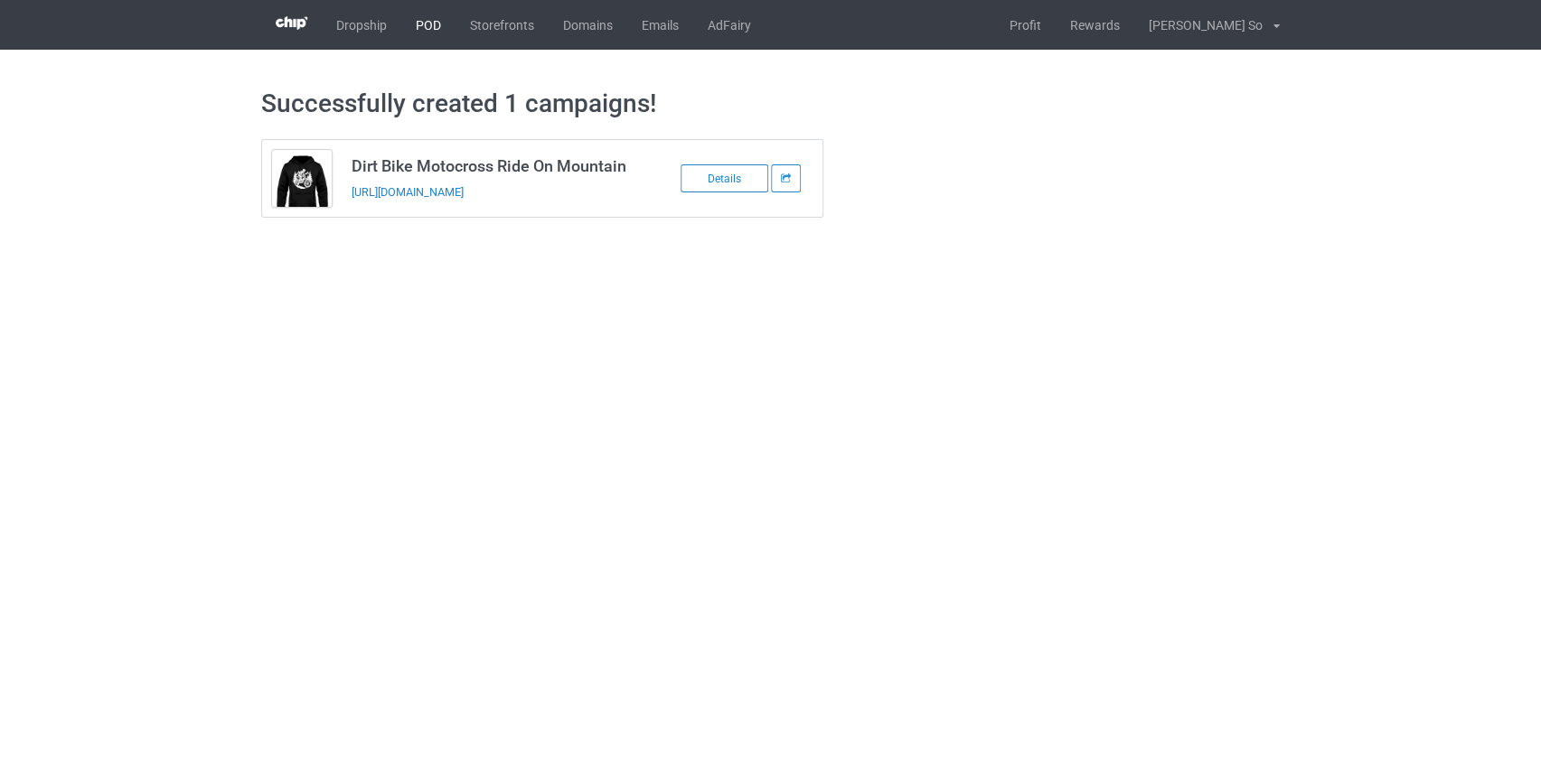
click at [427, 31] on link "POD" at bounding box center [428, 25] width 55 height 50
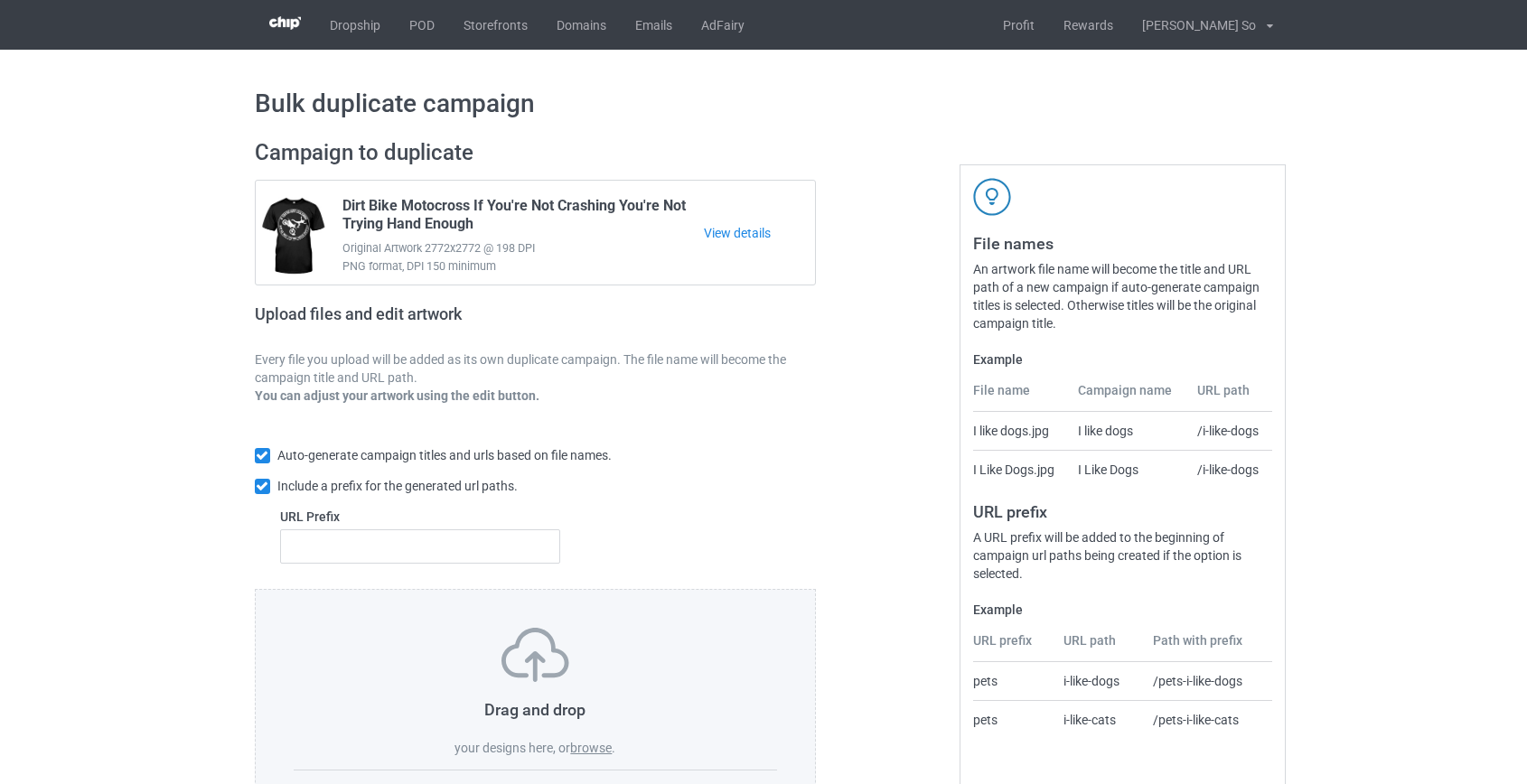
click at [607, 750] on label "browse" at bounding box center [591, 748] width 42 height 15
click at [0, 0] on input "browse" at bounding box center [0, 0] width 0 height 0
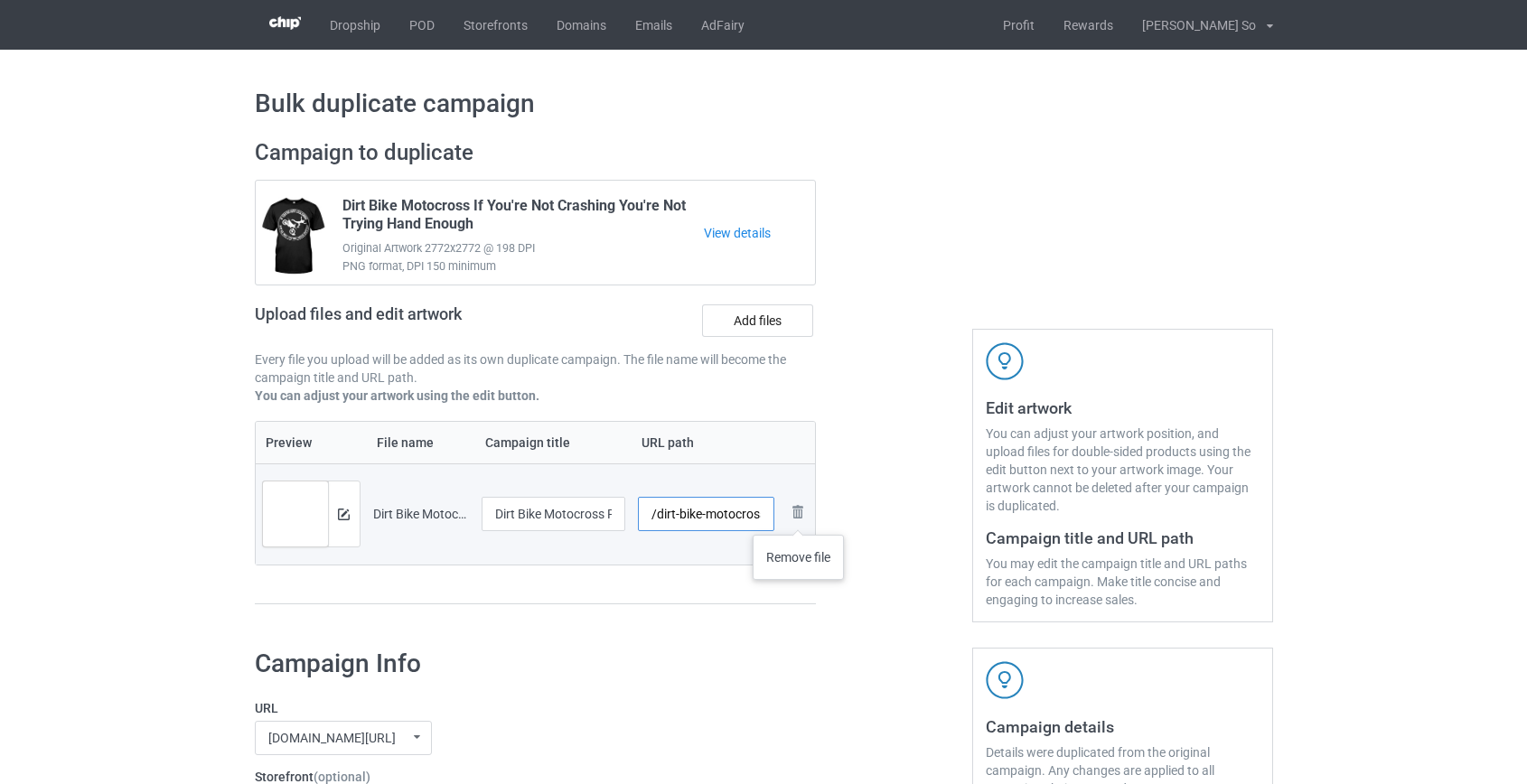
scroll to position [0, 105]
drag, startPoint x: 664, startPoint y: 516, endPoint x: 683, endPoint y: 514, distance: 19.1
click at [683, 514] on input "/dirt-bike-motocross-ride-on-mountain" at bounding box center [706, 514] width 136 height 34
type input "/db-on-mountain"
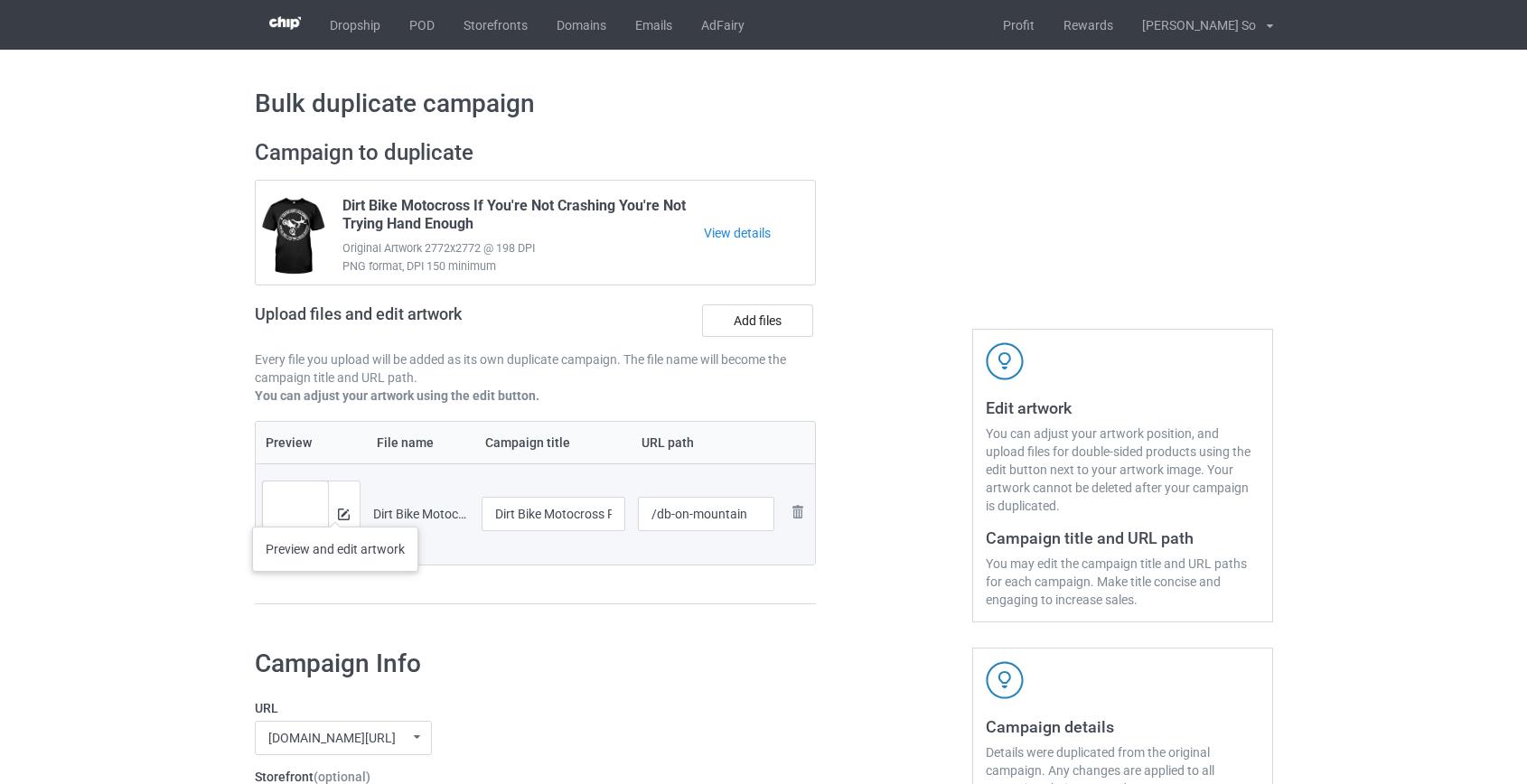
click at [335, 508] on div at bounding box center [344, 514] width 31 height 65
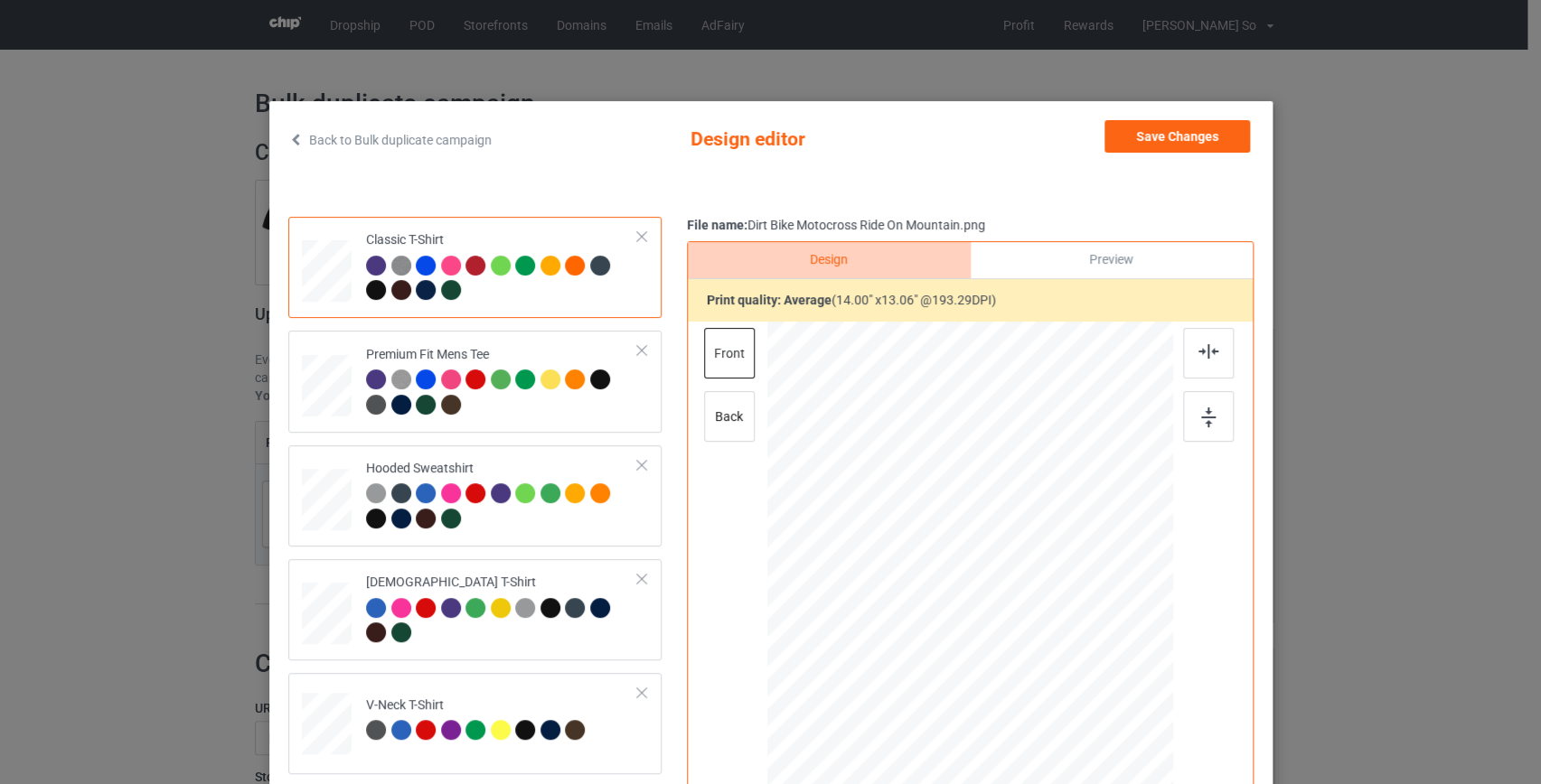
click at [395, 131] on link "Back to Bulk duplicate campaign" at bounding box center [390, 140] width 204 height 40
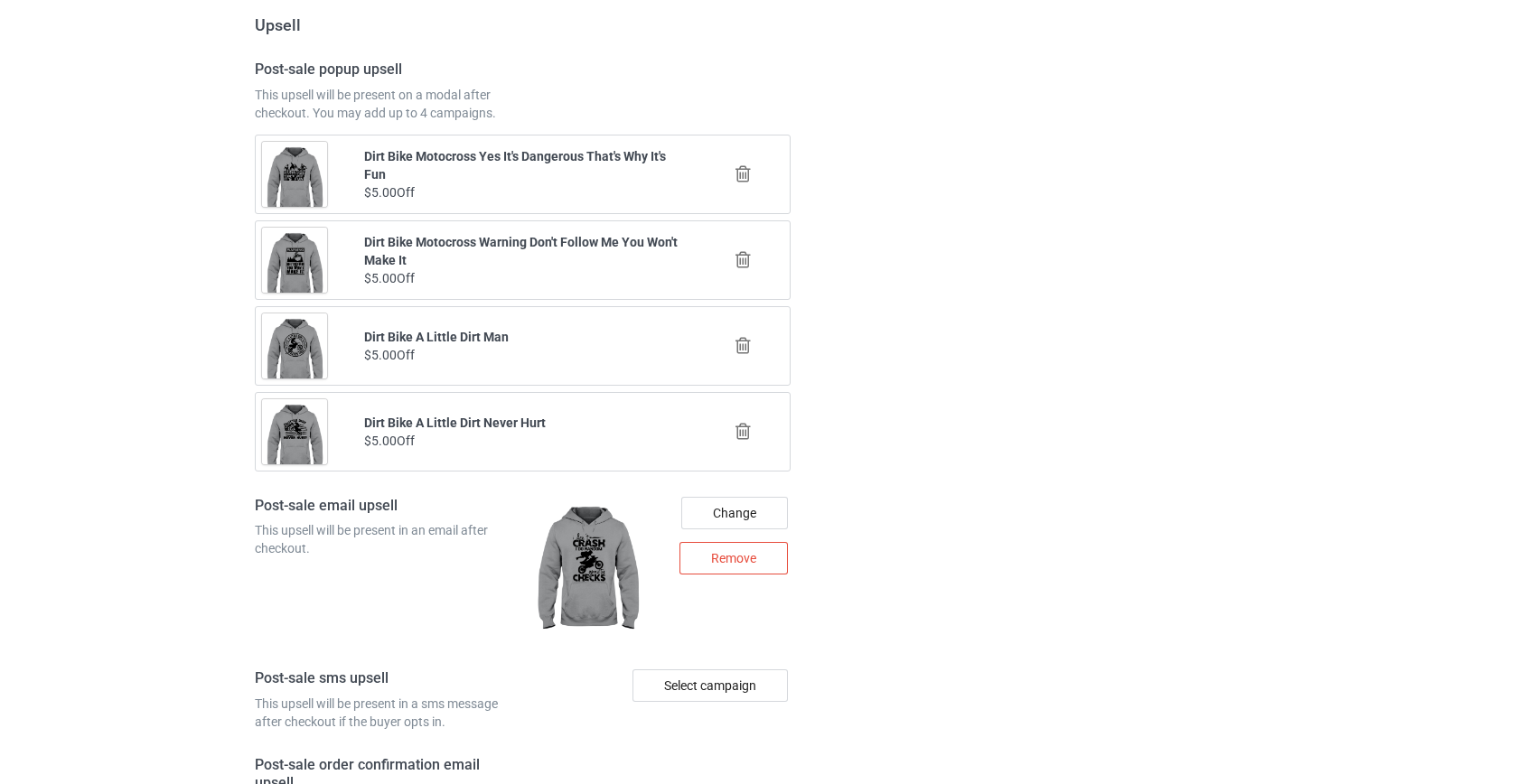
scroll to position [2494, 0]
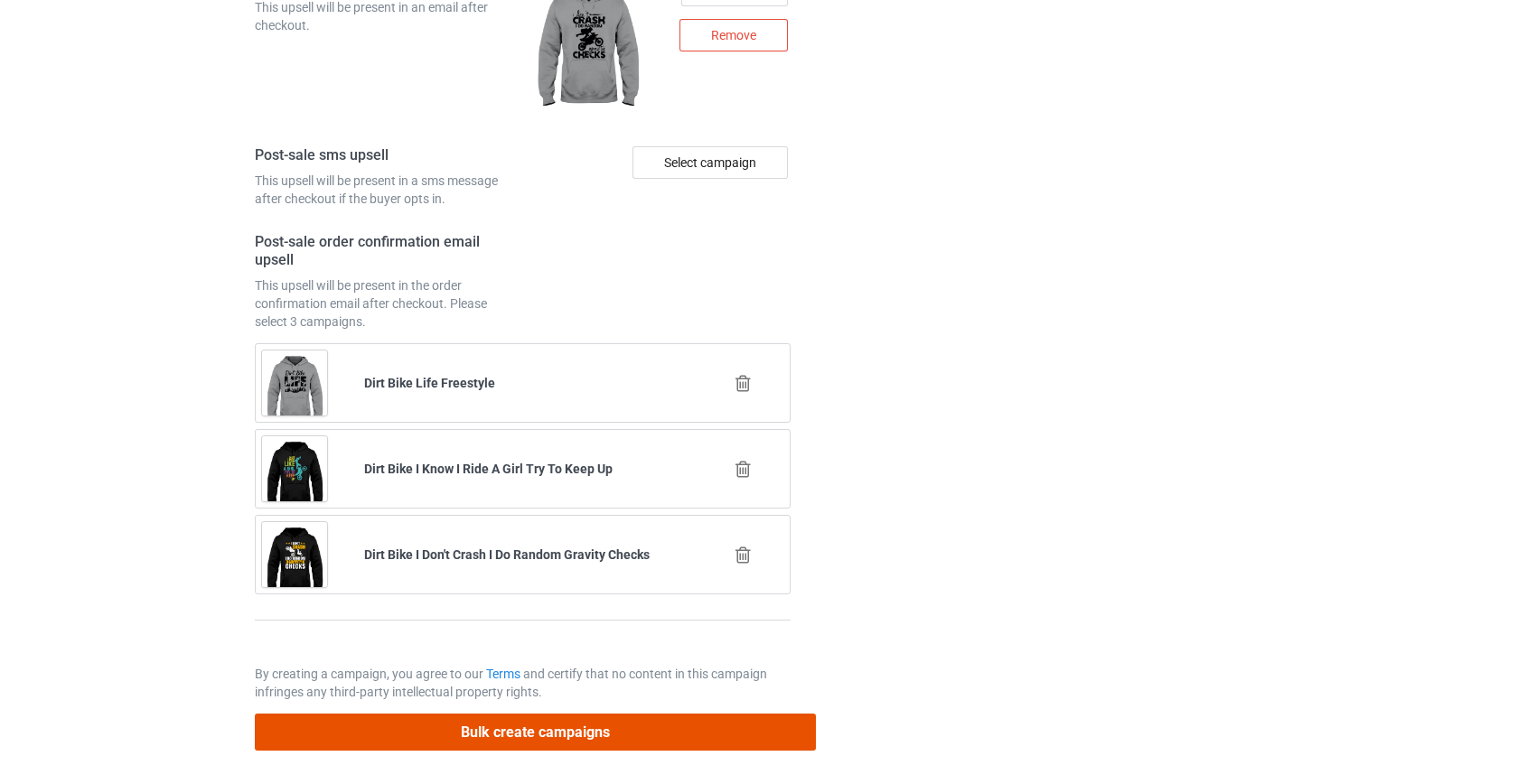
click at [509, 730] on button "Bulk create campaigns" at bounding box center [535, 732] width 562 height 37
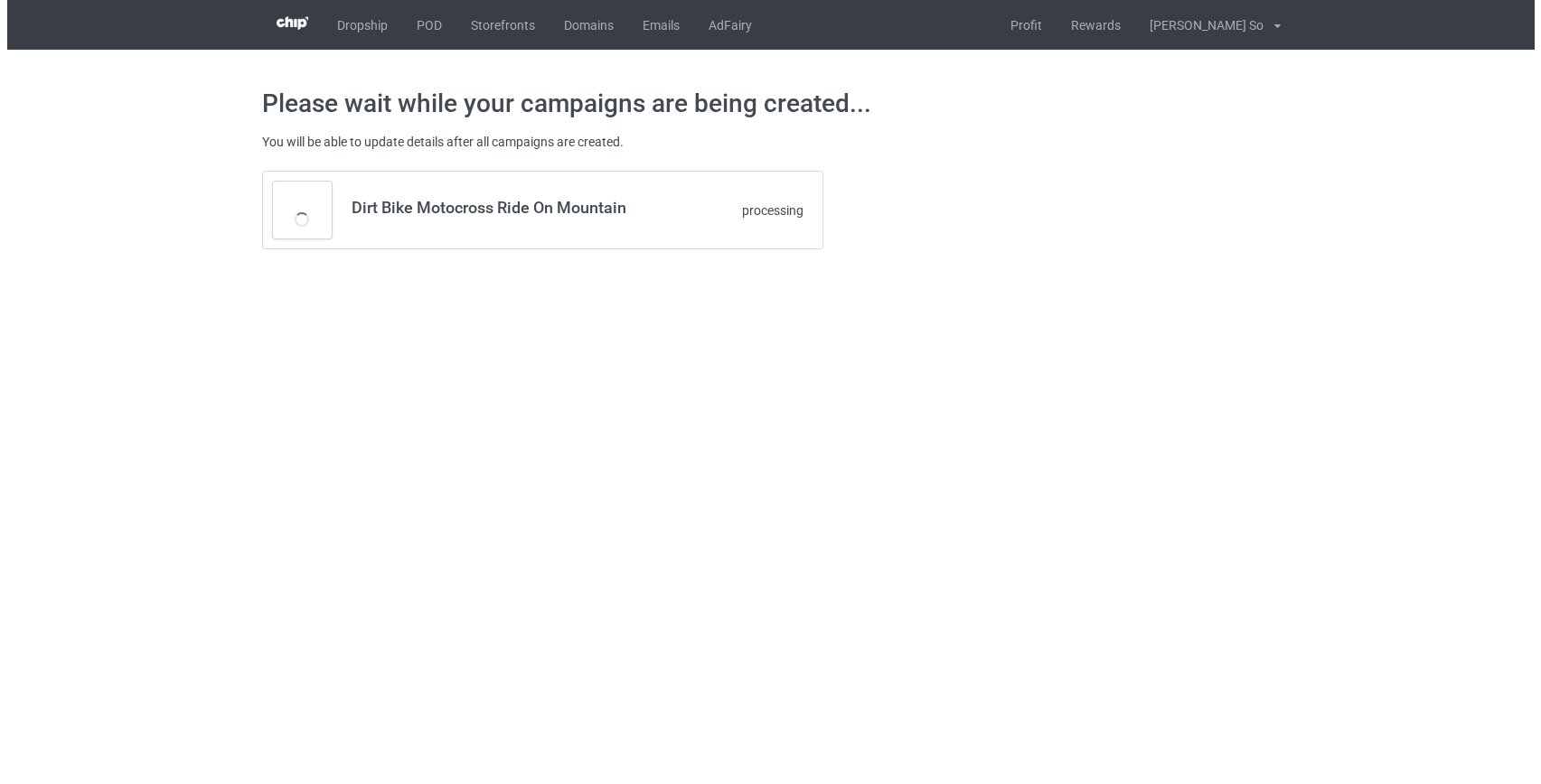
scroll to position [0, 0]
